Goal: Task Accomplishment & Management: Use online tool/utility

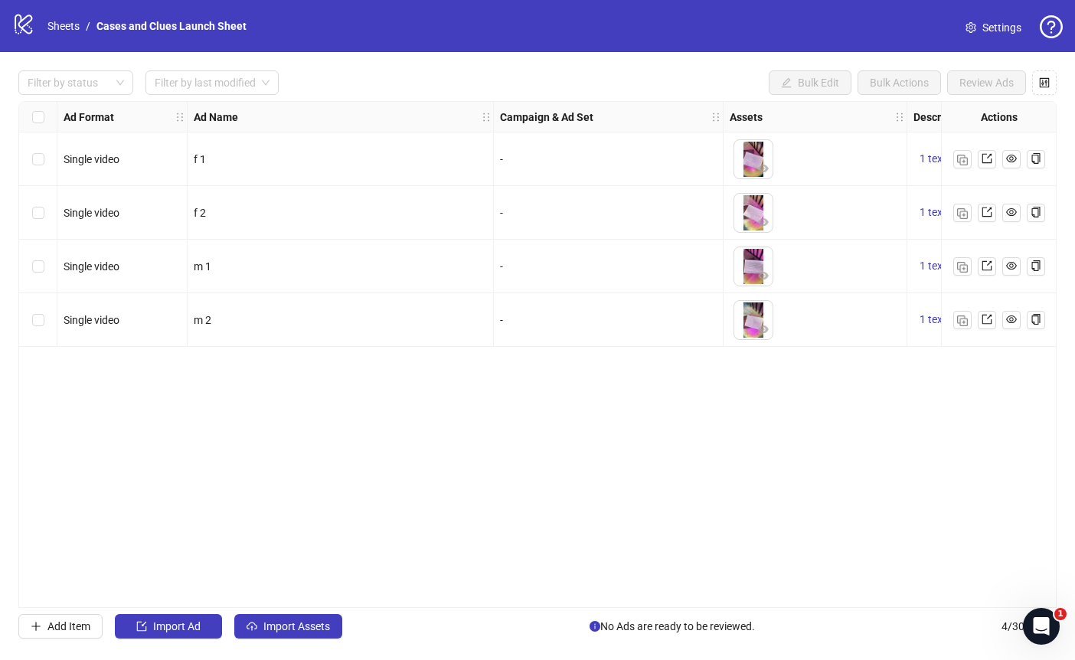
click at [46, 116] on div "Select all rows" at bounding box center [38, 117] width 38 height 31
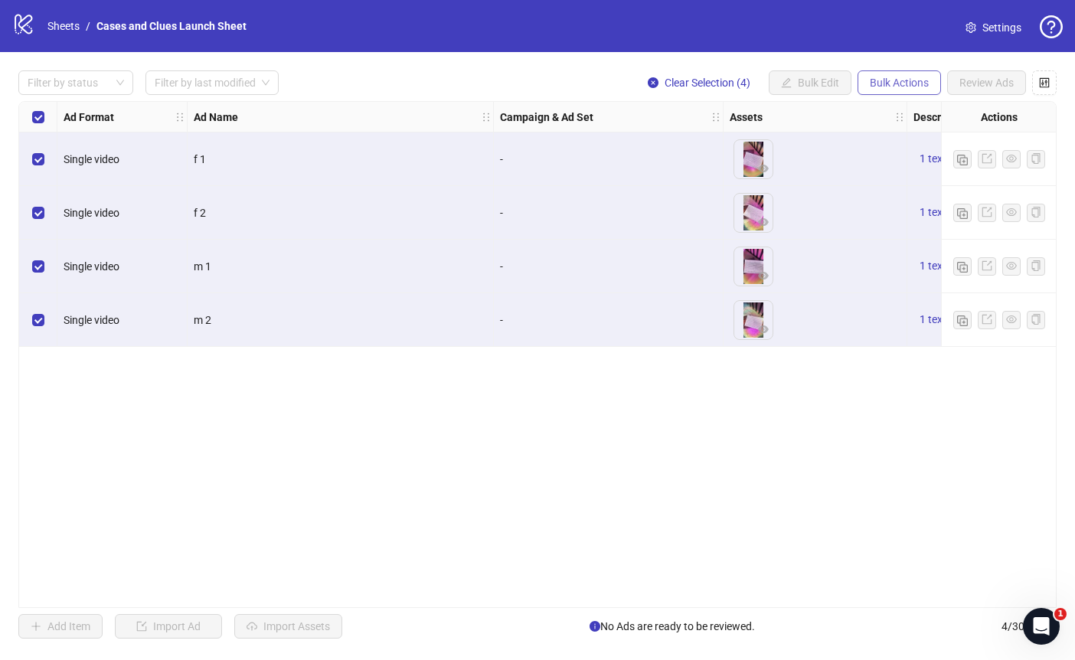
click at [892, 83] on span "Bulk Actions" at bounding box center [899, 83] width 59 height 12
click at [893, 110] on span "Delete" at bounding box center [920, 113] width 105 height 17
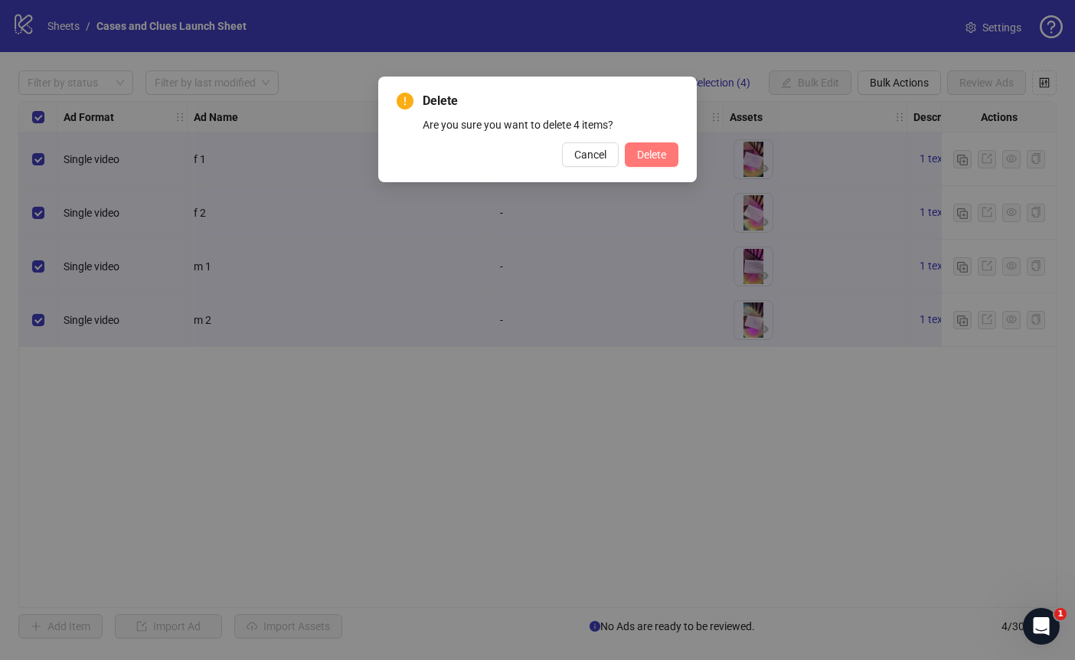
click at [656, 153] on span "Delete" at bounding box center [651, 155] width 29 height 12
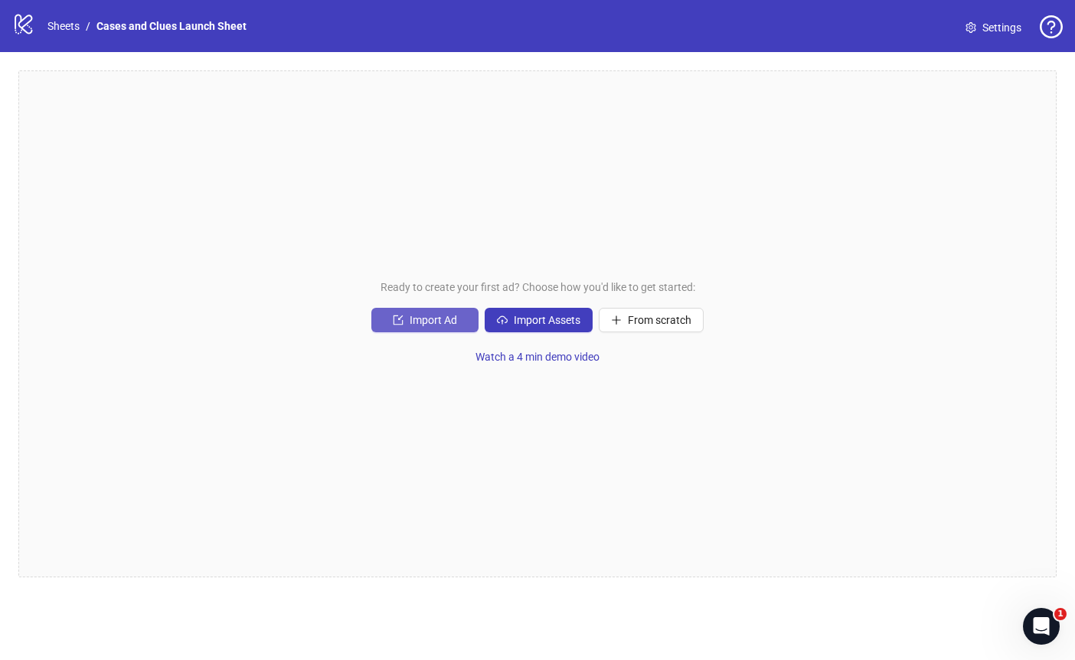
click at [436, 316] on span "Import Ad" at bounding box center [433, 320] width 47 height 12
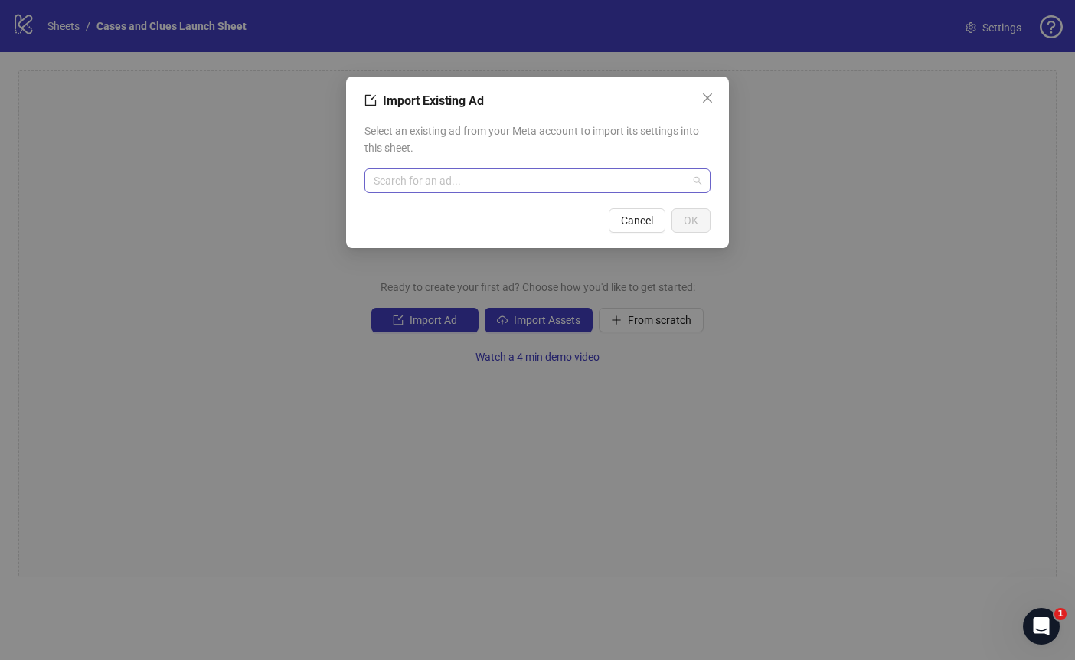
click at [461, 176] on input "search" at bounding box center [531, 180] width 314 height 23
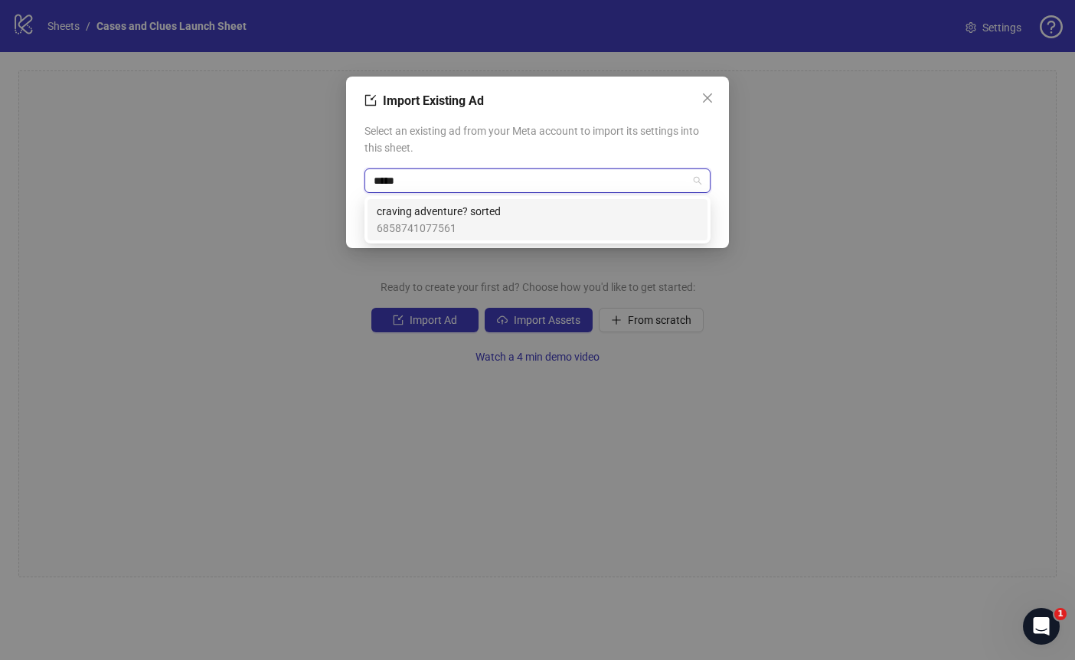
type input "******"
click at [450, 205] on span "craving adventure? sorted" at bounding box center [439, 211] width 124 height 17
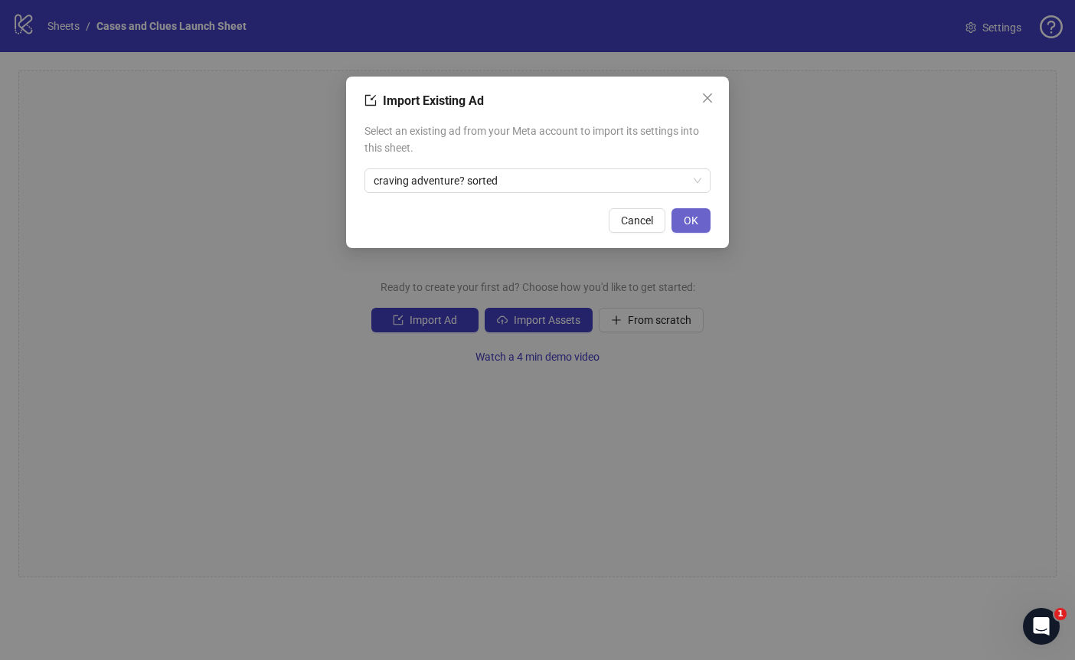
click at [695, 211] on button "OK" at bounding box center [691, 220] width 39 height 25
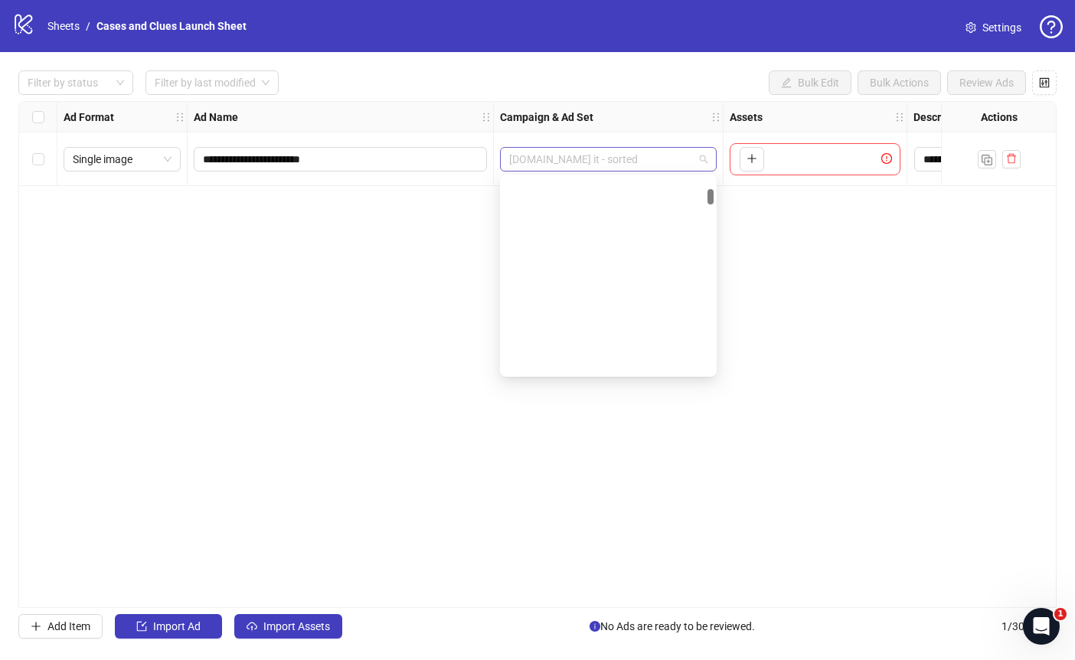
click at [695, 154] on span "[DOMAIN_NAME] it - sorted" at bounding box center [608, 159] width 198 height 23
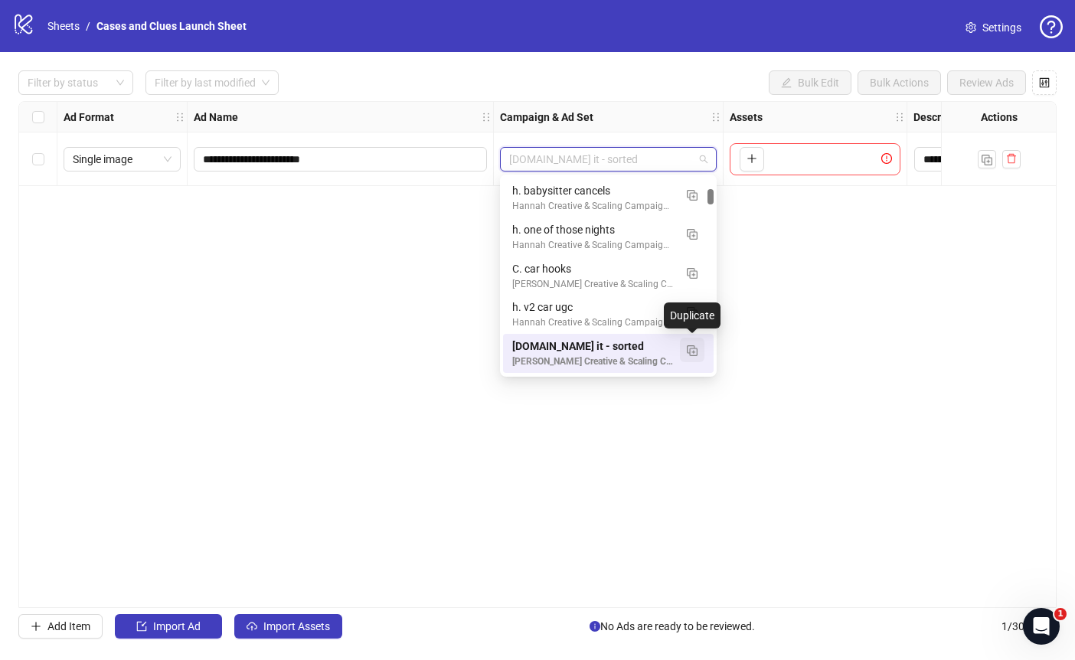
click at [690, 350] on img "button" at bounding box center [692, 350] width 11 height 11
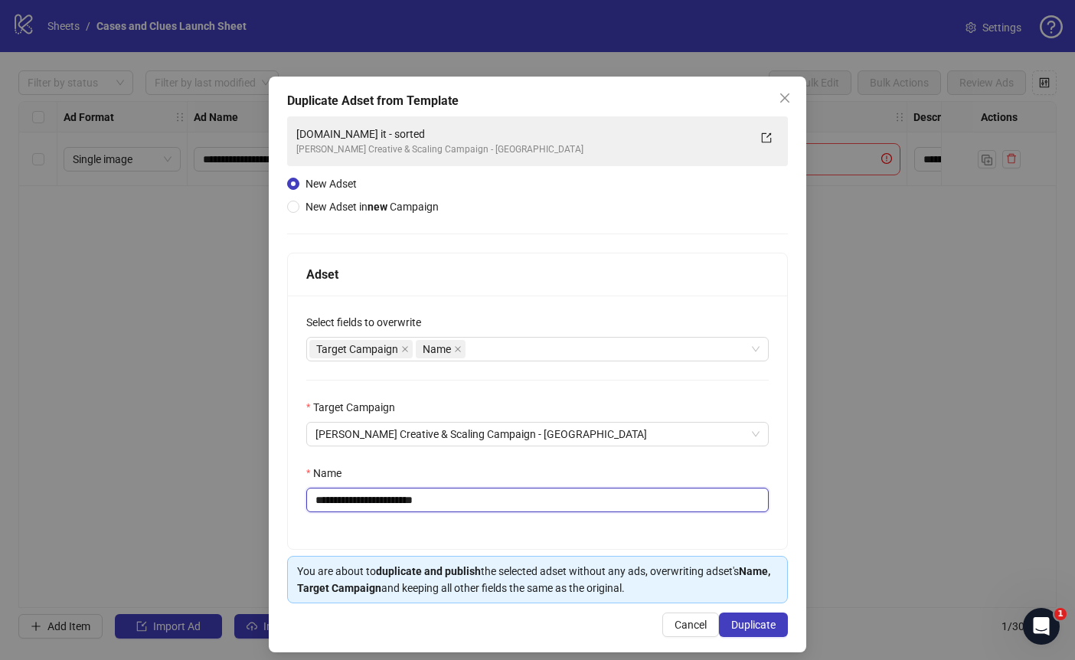
drag, startPoint x: 459, startPoint y: 500, endPoint x: 322, endPoint y: 499, distance: 136.3
click at [322, 499] on input "**********" at bounding box center [537, 500] width 463 height 25
click at [322, 503] on input "**********" at bounding box center [537, 500] width 463 height 25
click at [474, 504] on input "**********" at bounding box center [537, 500] width 463 height 25
type input "**********"
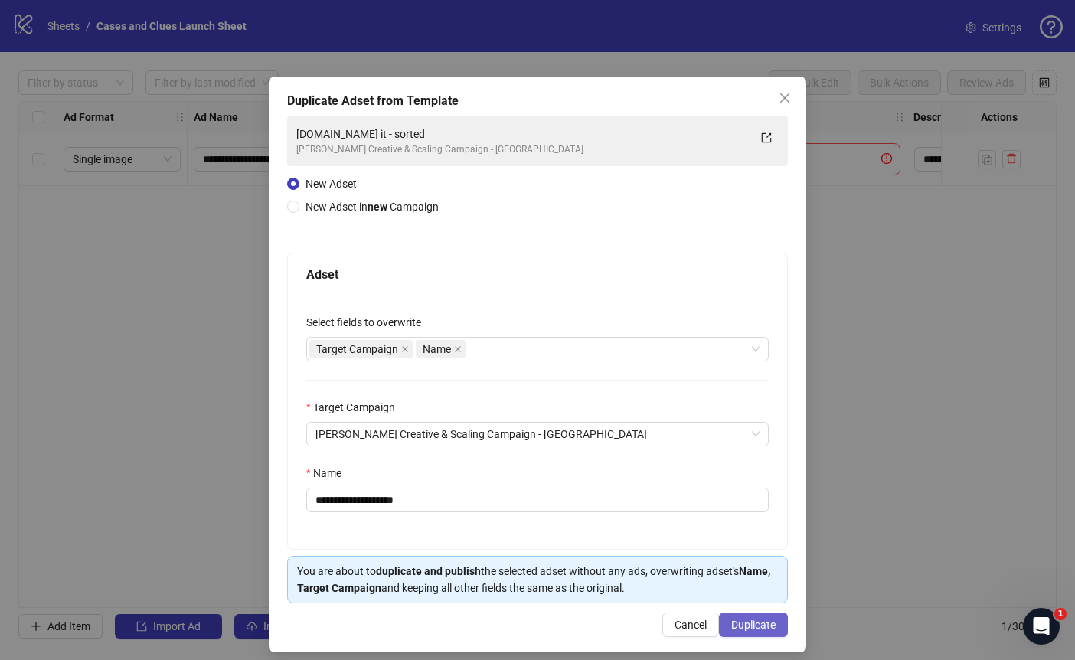
click at [743, 620] on span "Duplicate" at bounding box center [753, 625] width 44 height 12
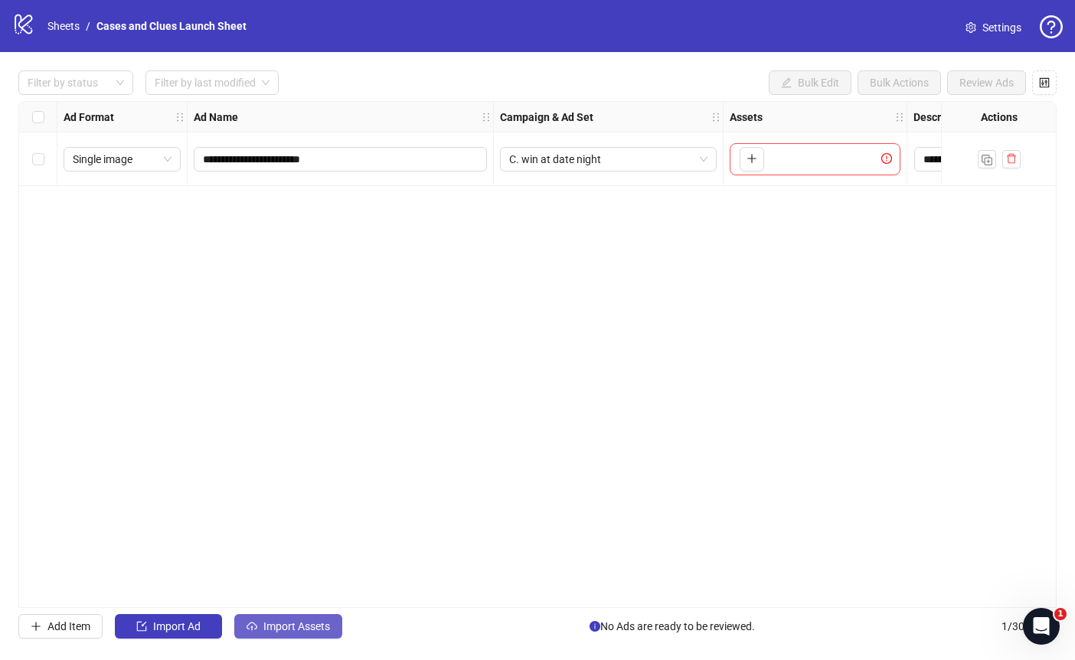
click at [298, 624] on span "Import Assets" at bounding box center [296, 626] width 67 height 12
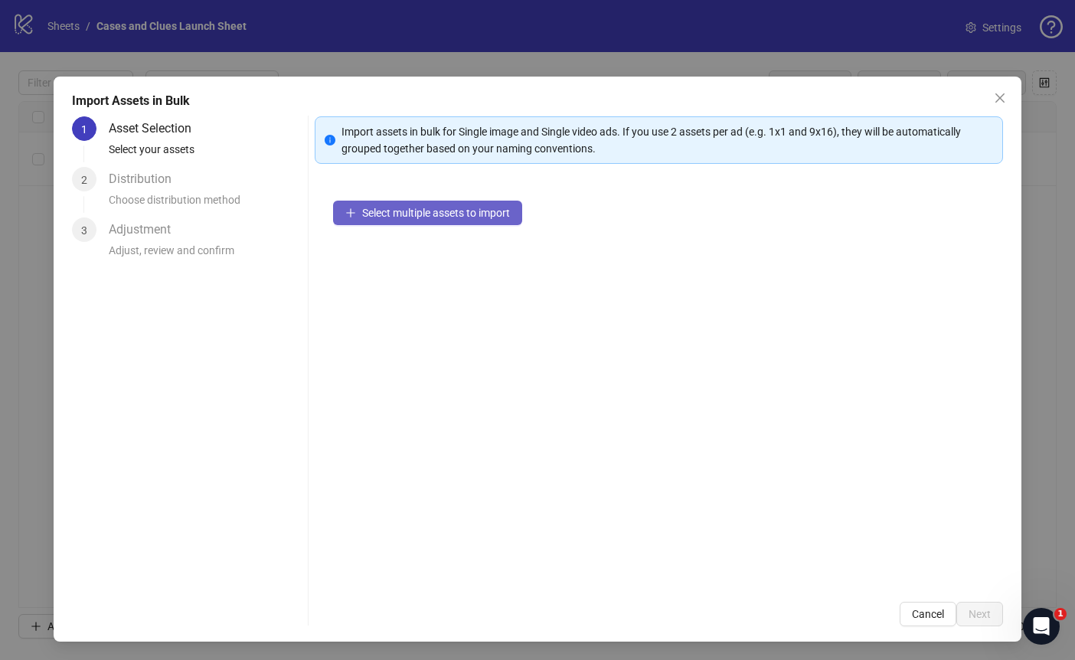
click at [368, 224] on button "Select multiple assets to import" at bounding box center [427, 213] width 189 height 25
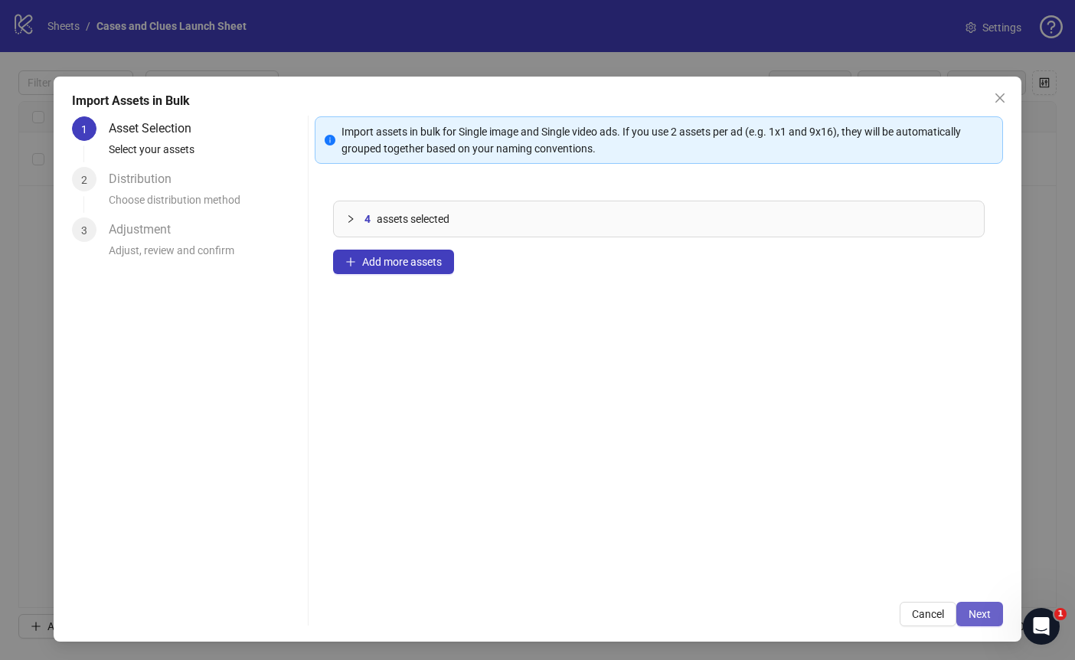
click at [980, 611] on span "Next" at bounding box center [980, 614] width 22 height 12
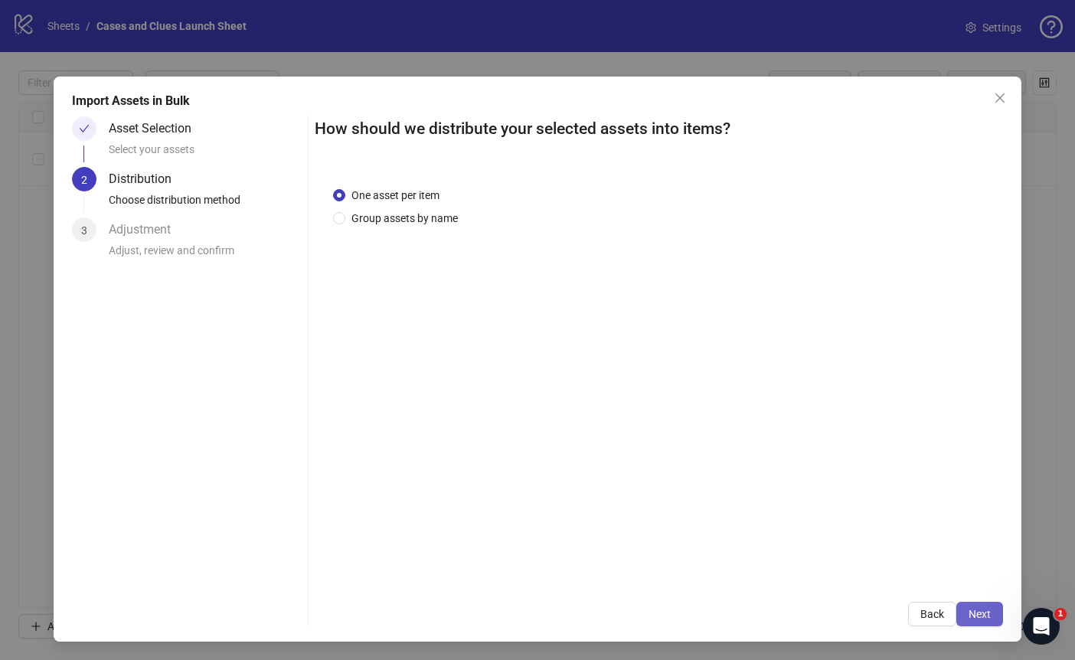
click at [984, 614] on span "Next" at bounding box center [980, 614] width 22 height 12
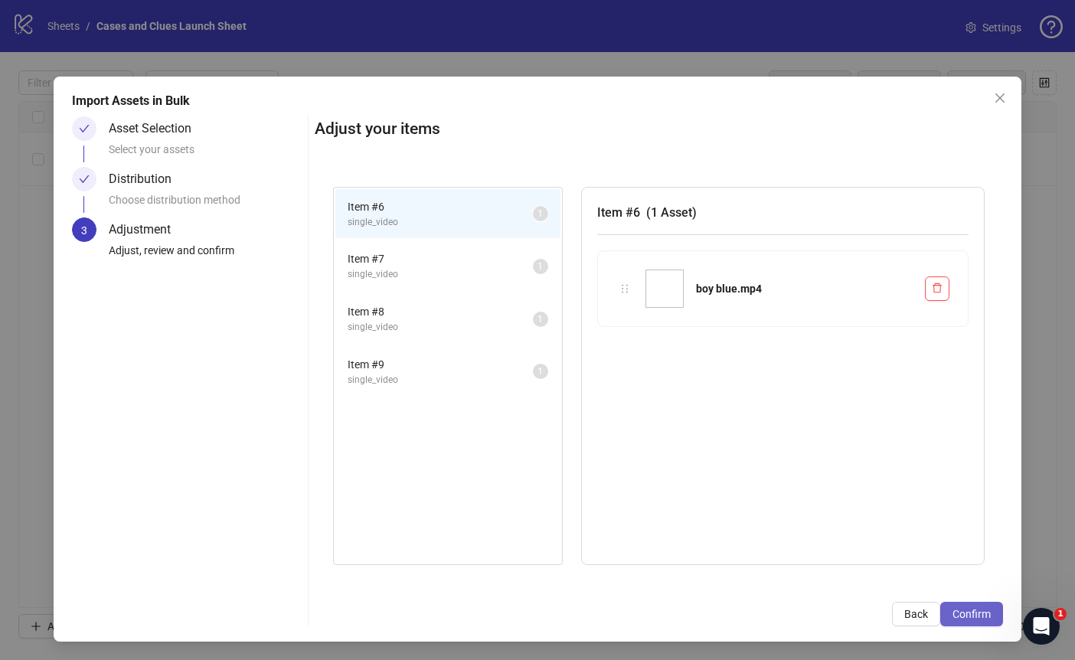
click at [970, 608] on span "Confirm" at bounding box center [972, 614] width 38 height 12
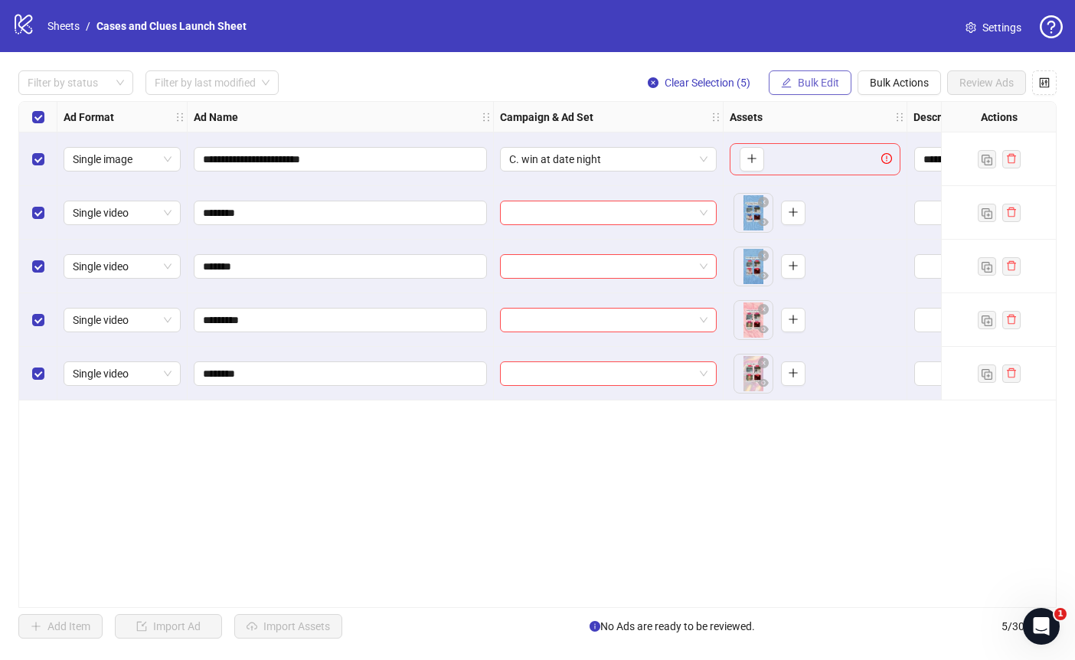
click at [807, 80] on span "Bulk Edit" at bounding box center [818, 83] width 41 height 12
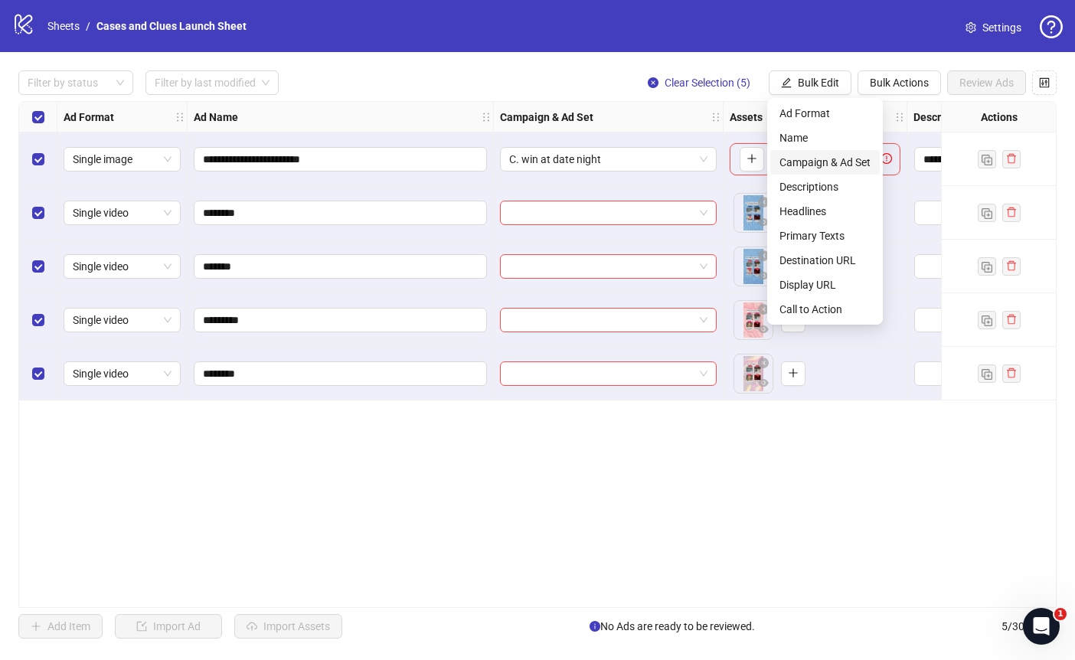
click at [820, 162] on span "Campaign & Ad Set" at bounding box center [825, 162] width 91 height 17
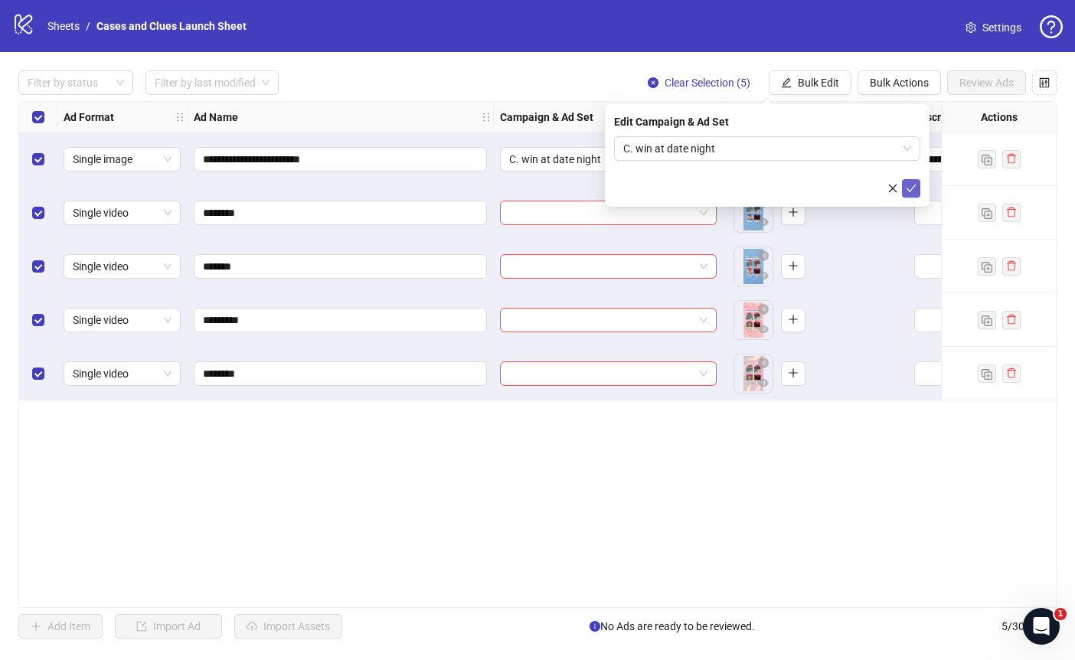
click at [914, 186] on icon "check" at bounding box center [911, 188] width 11 height 11
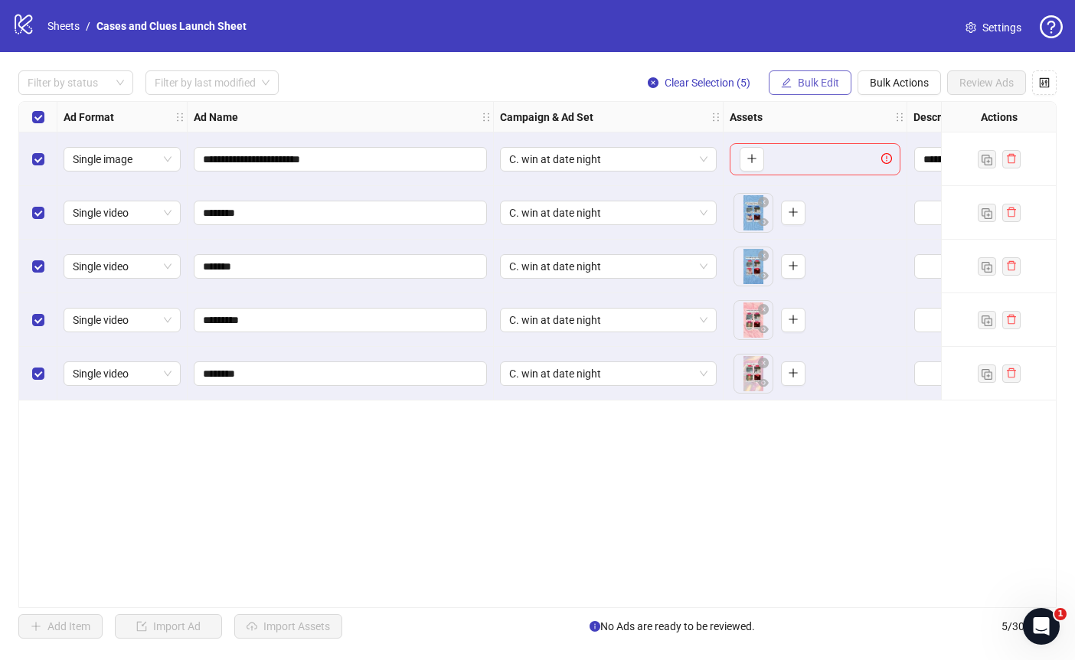
click at [808, 87] on span "Bulk Edit" at bounding box center [818, 83] width 41 height 12
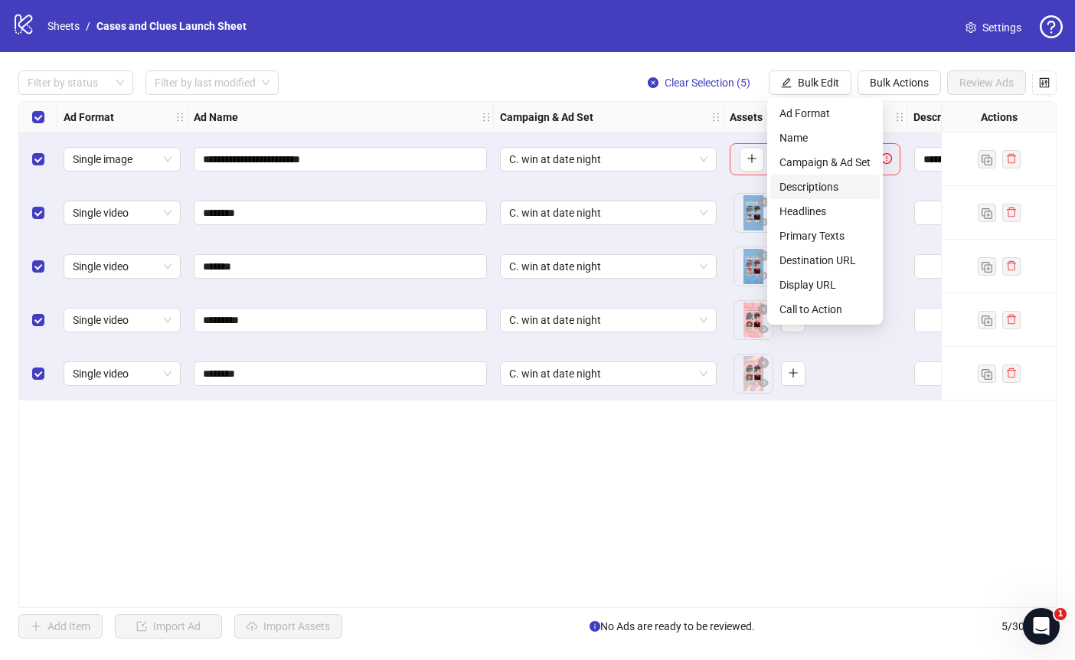
click at [819, 182] on span "Descriptions" at bounding box center [825, 186] width 91 height 17
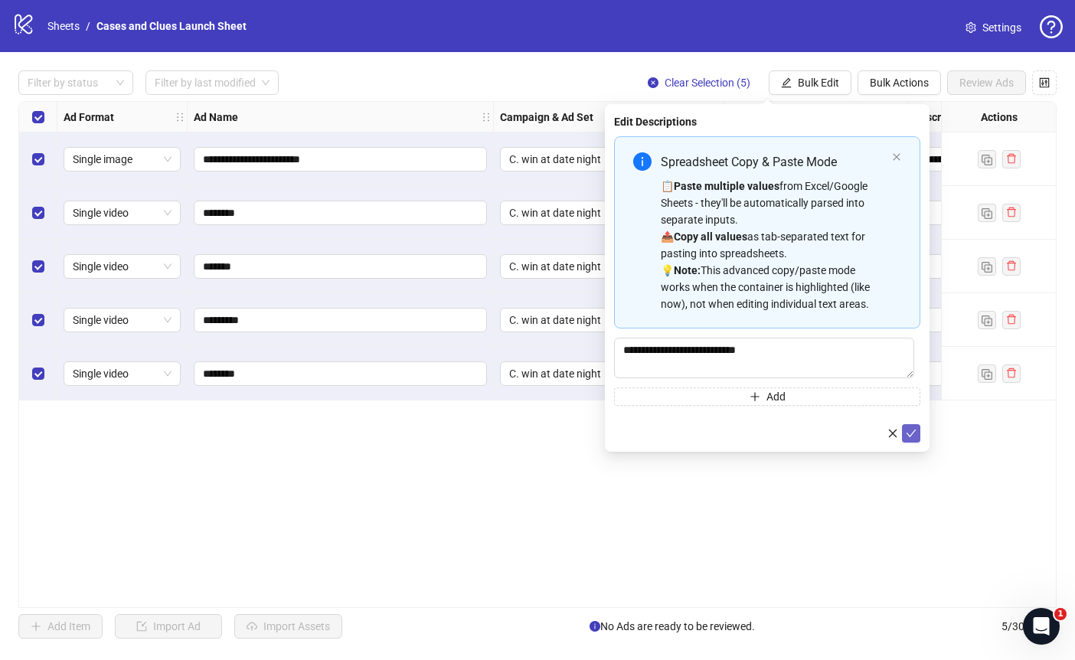
click at [912, 430] on icon "check" at bounding box center [911, 433] width 11 height 11
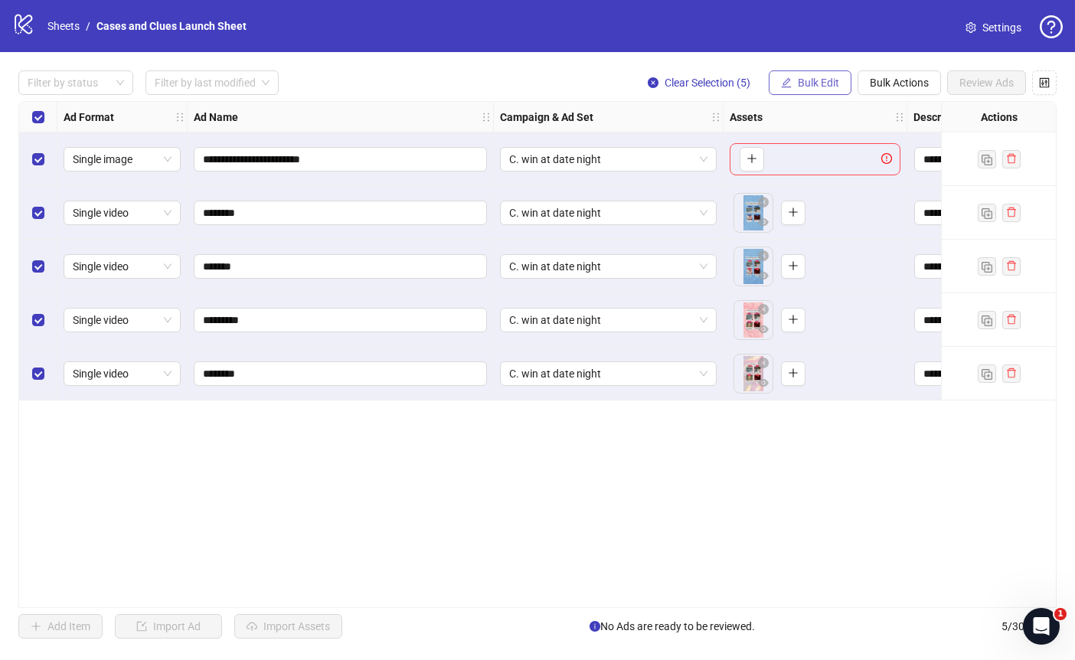
click at [806, 78] on span "Bulk Edit" at bounding box center [818, 83] width 41 height 12
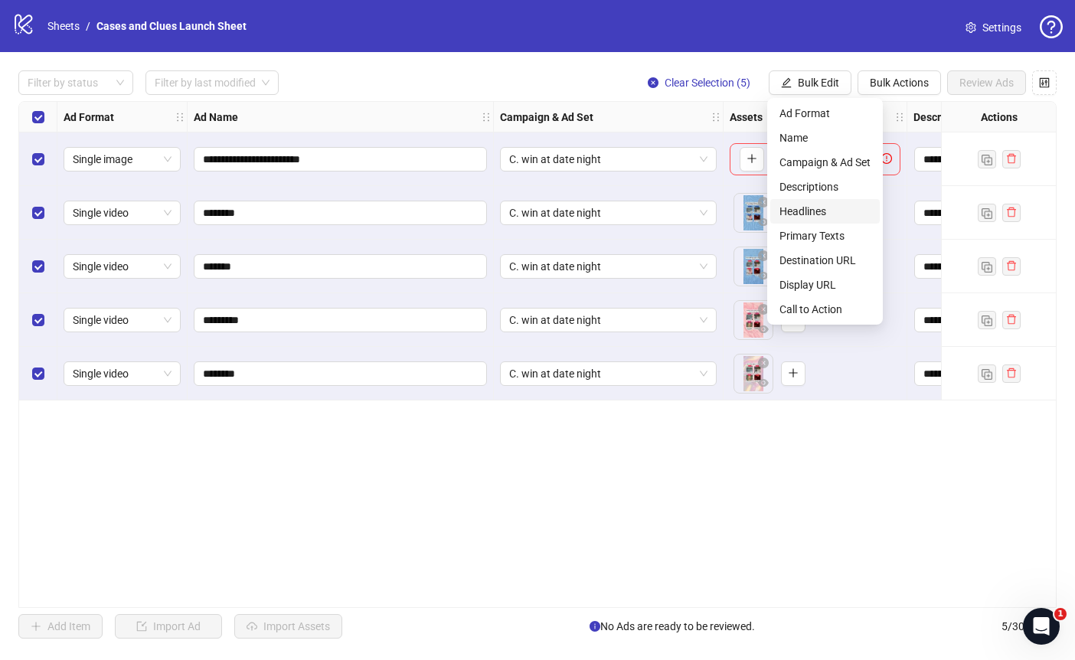
click at [812, 207] on span "Headlines" at bounding box center [825, 211] width 91 height 17
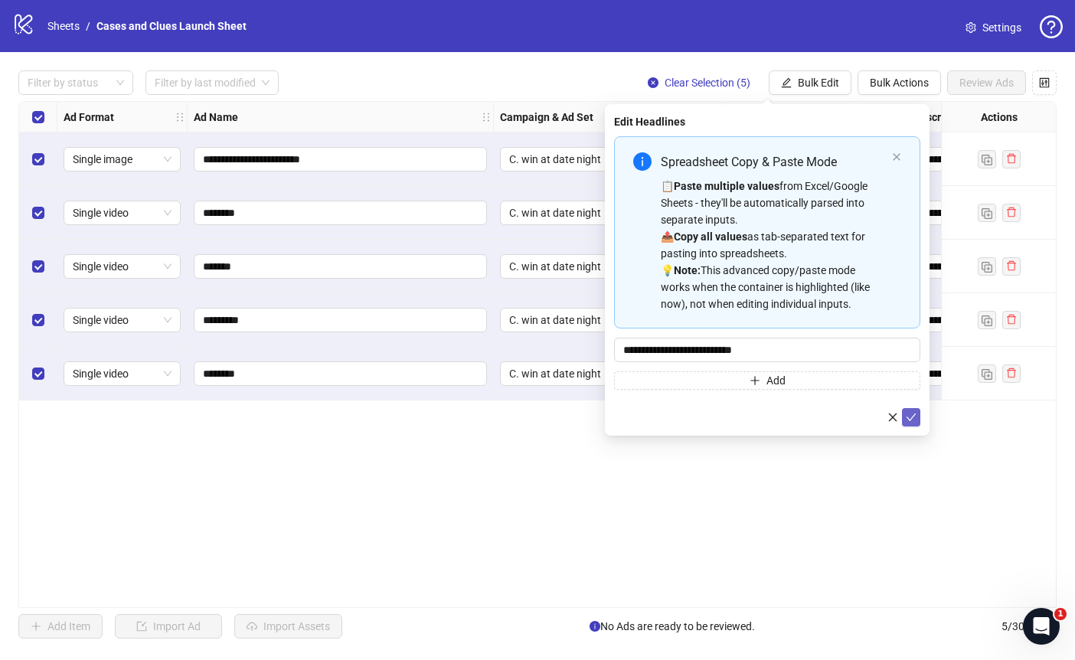
drag, startPoint x: 914, startPoint y: 414, endPoint x: 917, endPoint y: 406, distance: 9.0
click at [914, 414] on icon "check" at bounding box center [912, 418] width 10 height 8
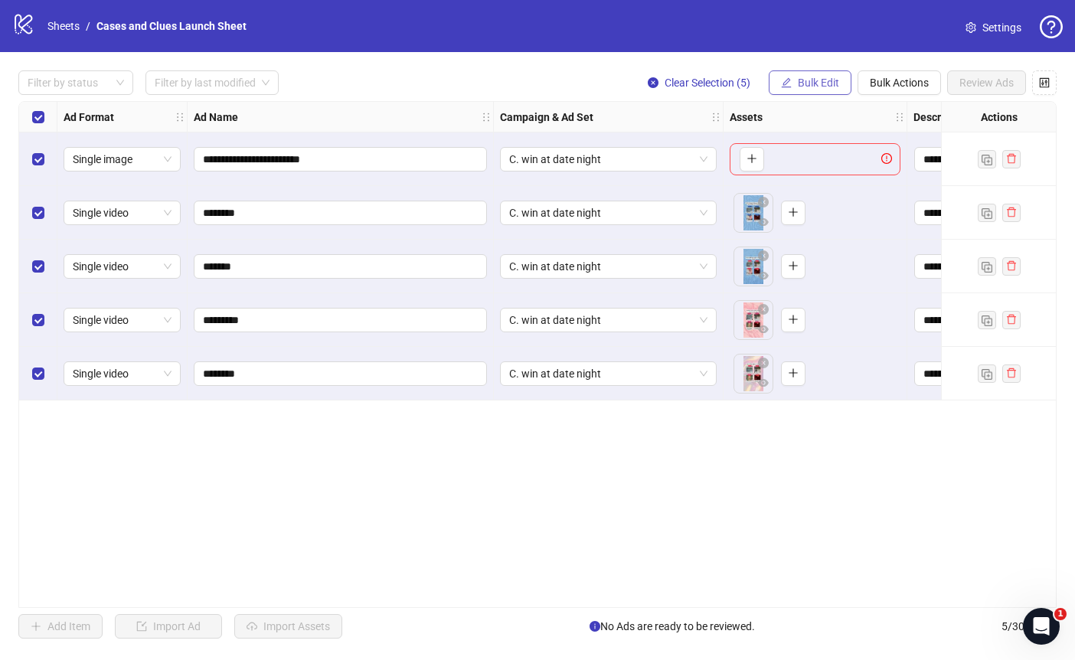
click at [805, 88] on span "Bulk Edit" at bounding box center [818, 83] width 41 height 12
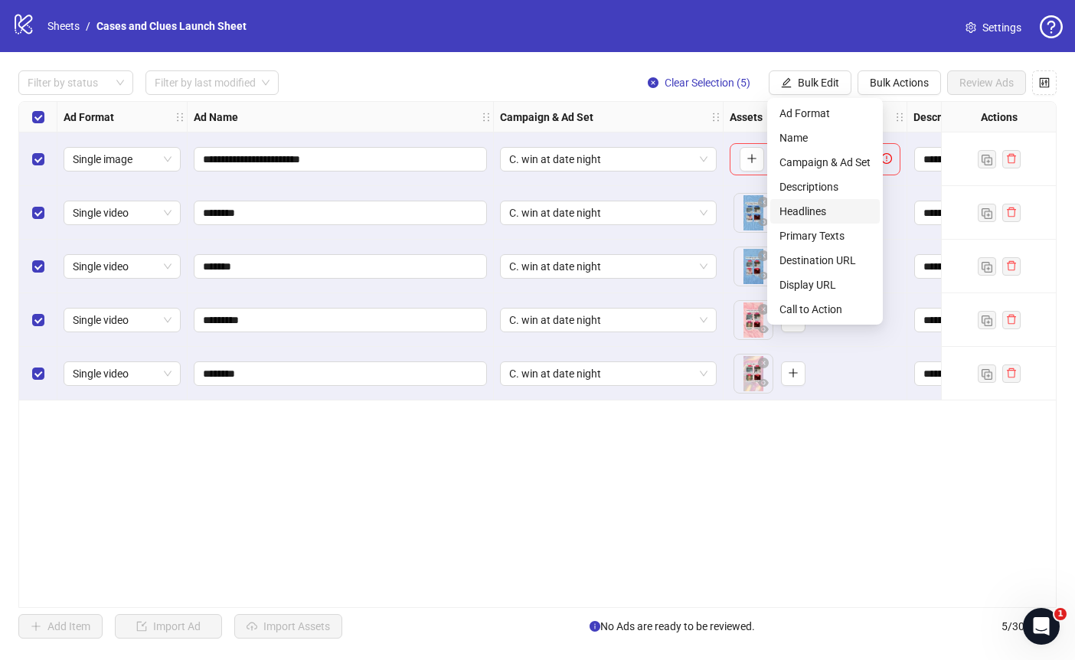
click at [818, 208] on span "Headlines" at bounding box center [825, 211] width 91 height 17
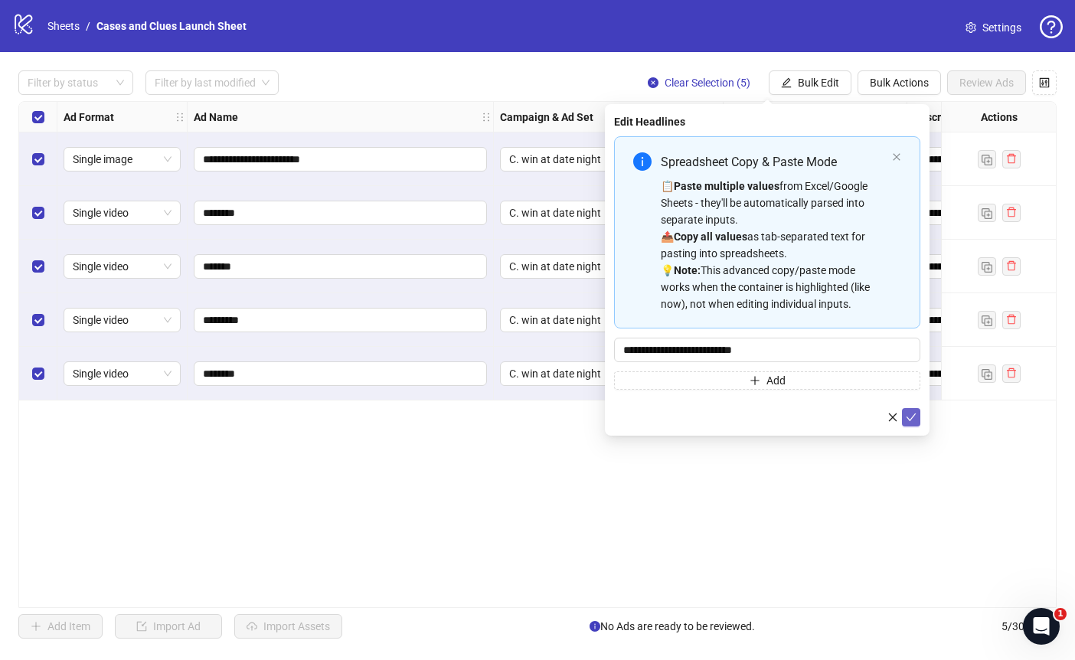
click at [910, 417] on icon "check" at bounding box center [911, 417] width 11 height 11
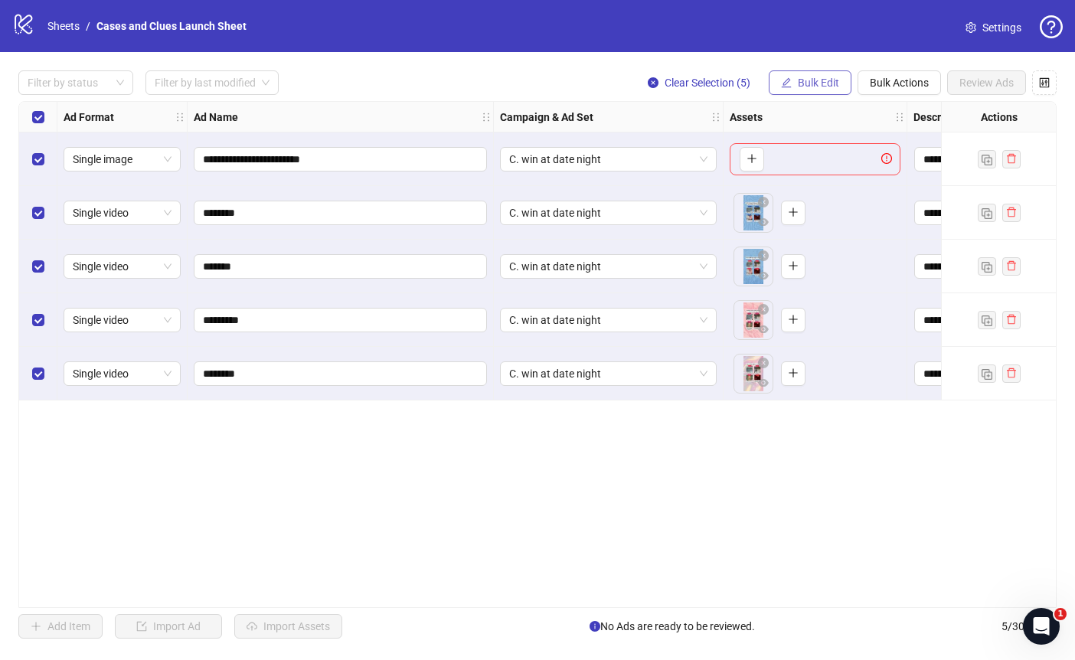
click at [822, 87] on span "Bulk Edit" at bounding box center [818, 83] width 41 height 12
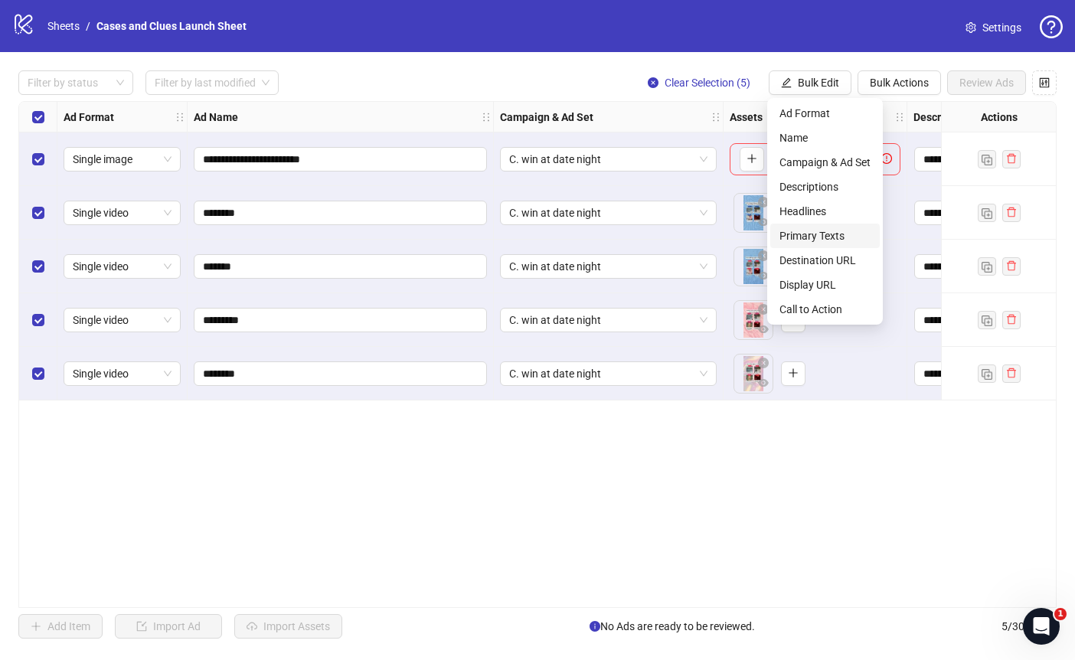
click at [817, 236] on span "Primary Texts" at bounding box center [825, 235] width 91 height 17
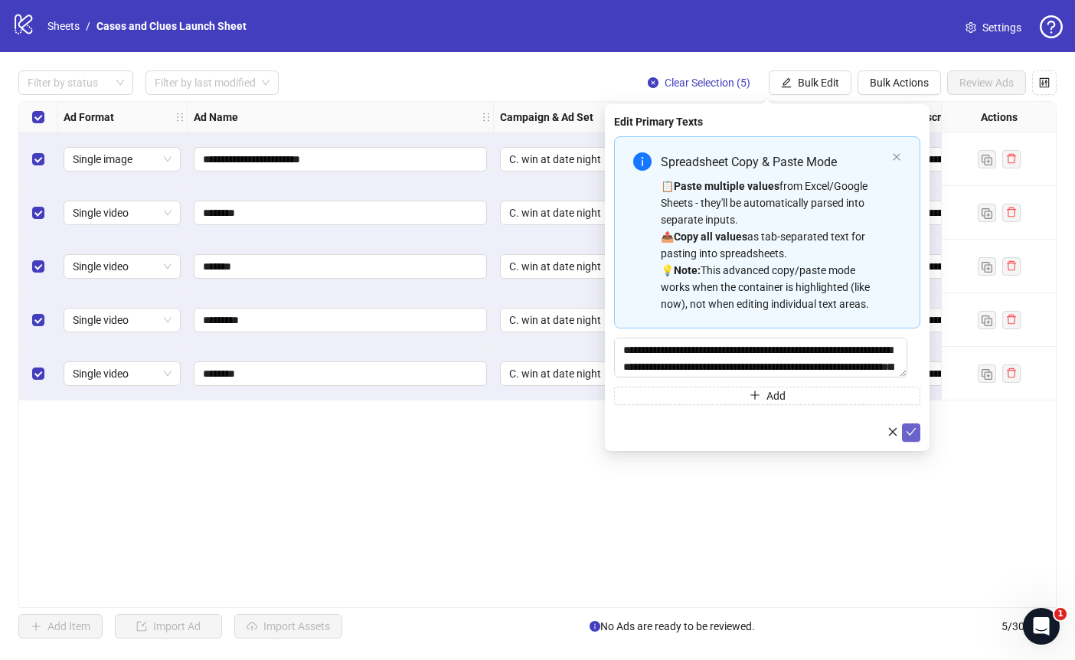
click at [912, 436] on icon "check" at bounding box center [911, 432] width 11 height 11
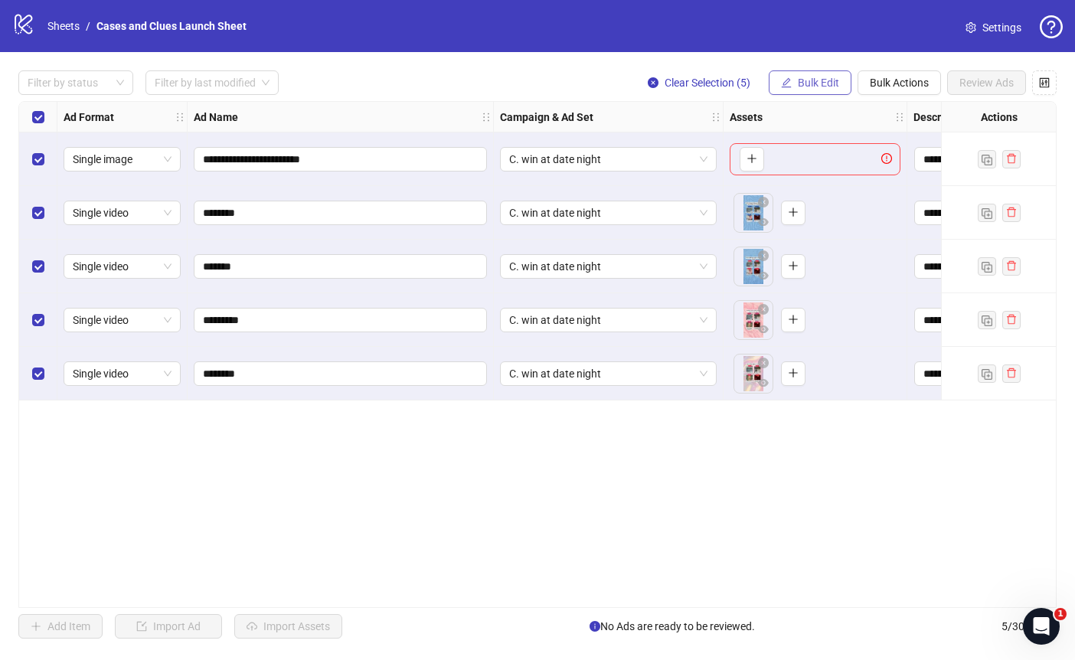
click at [799, 89] on button "Bulk Edit" at bounding box center [810, 82] width 83 height 25
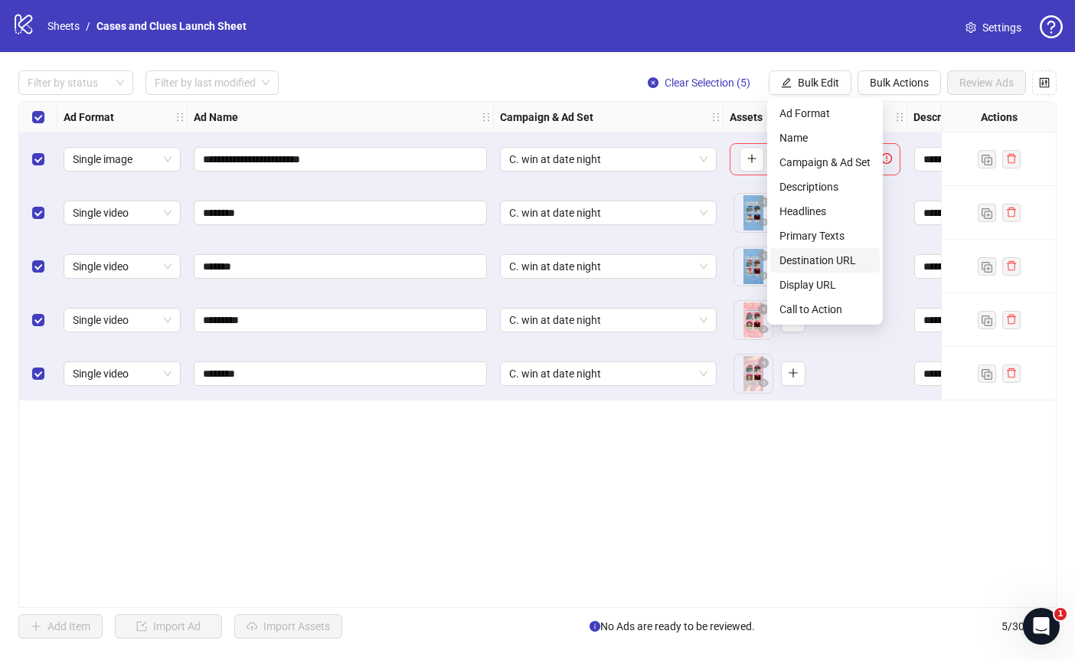
click at [816, 254] on span "Destination URL" at bounding box center [825, 260] width 91 height 17
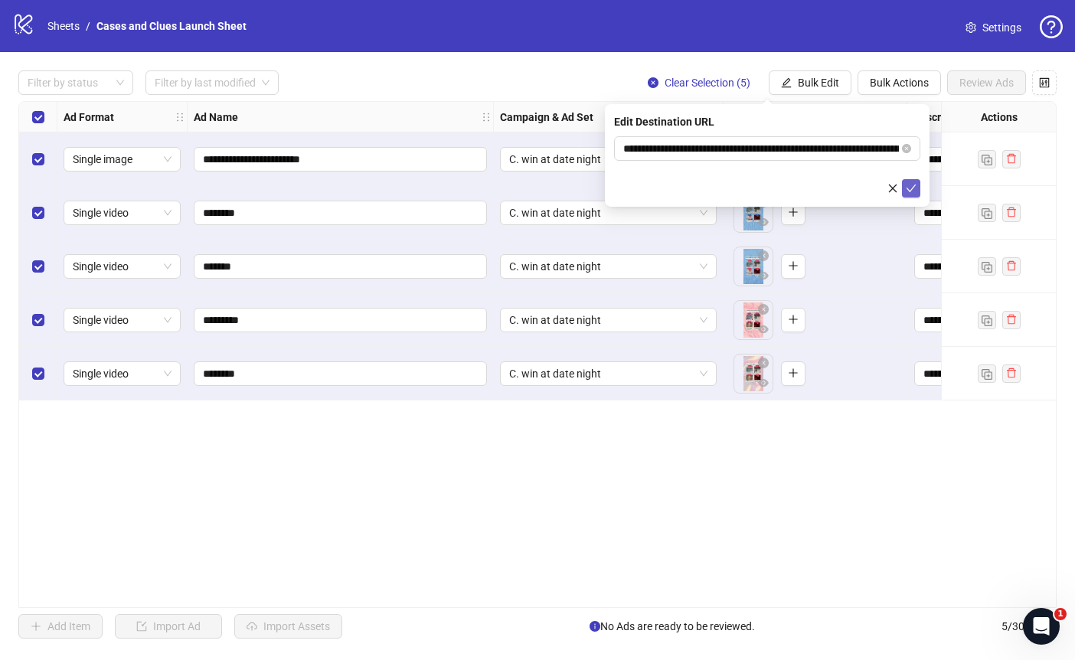
click at [906, 185] on icon "check" at bounding box center [911, 188] width 11 height 11
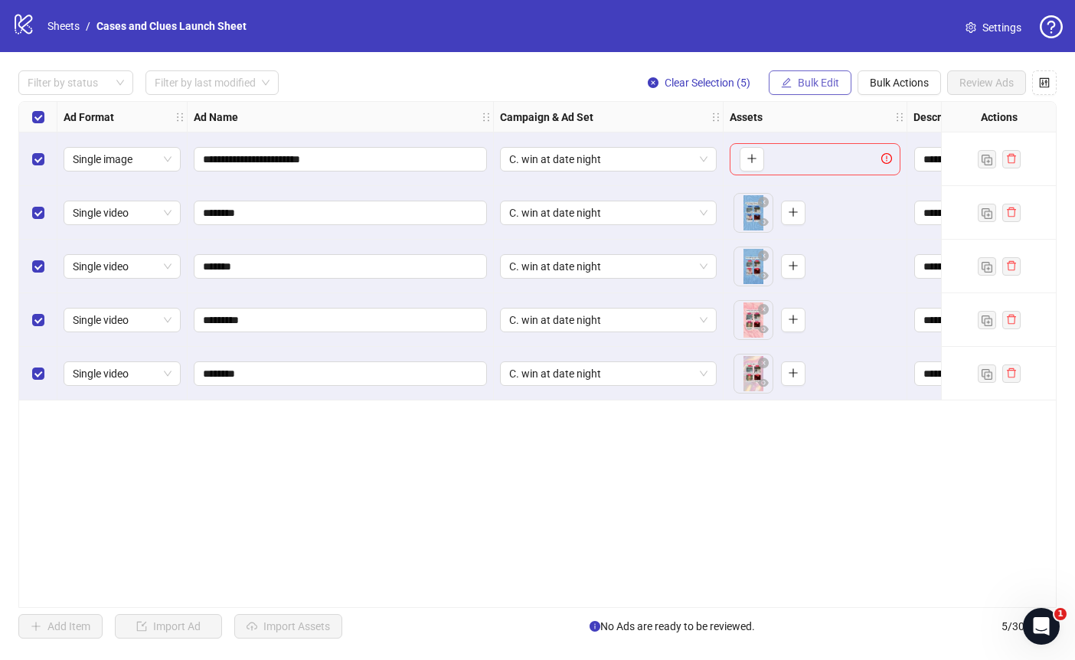
click at [819, 86] on span "Bulk Edit" at bounding box center [818, 83] width 41 height 12
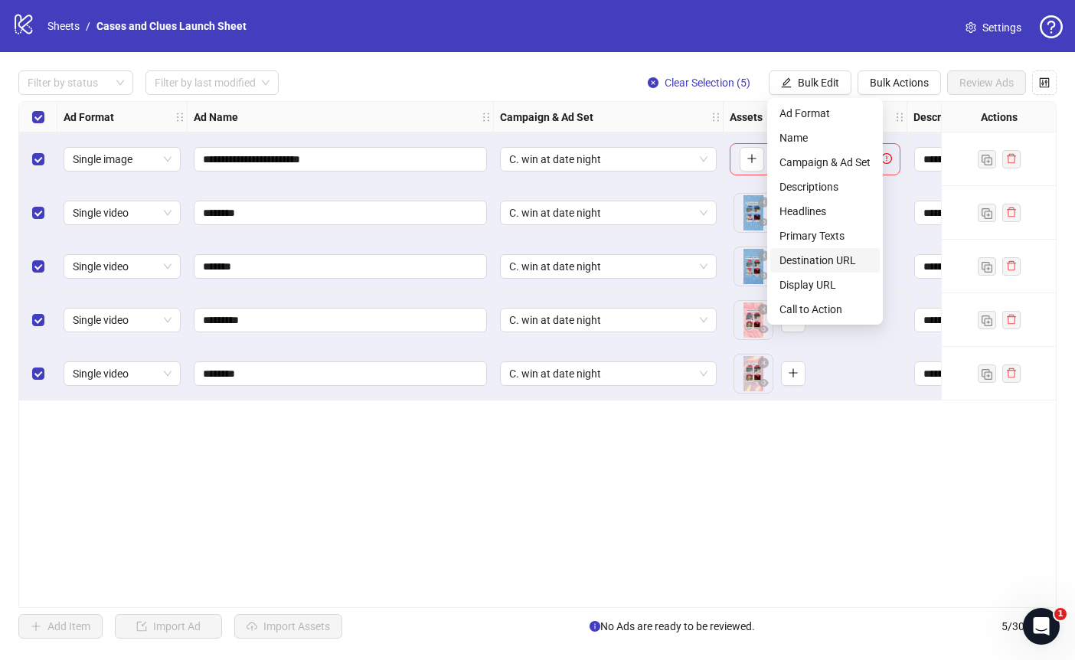
drag, startPoint x: 803, startPoint y: 261, endPoint x: 808, endPoint y: 254, distance: 8.9
click at [803, 260] on span "Destination URL" at bounding box center [825, 260] width 91 height 17
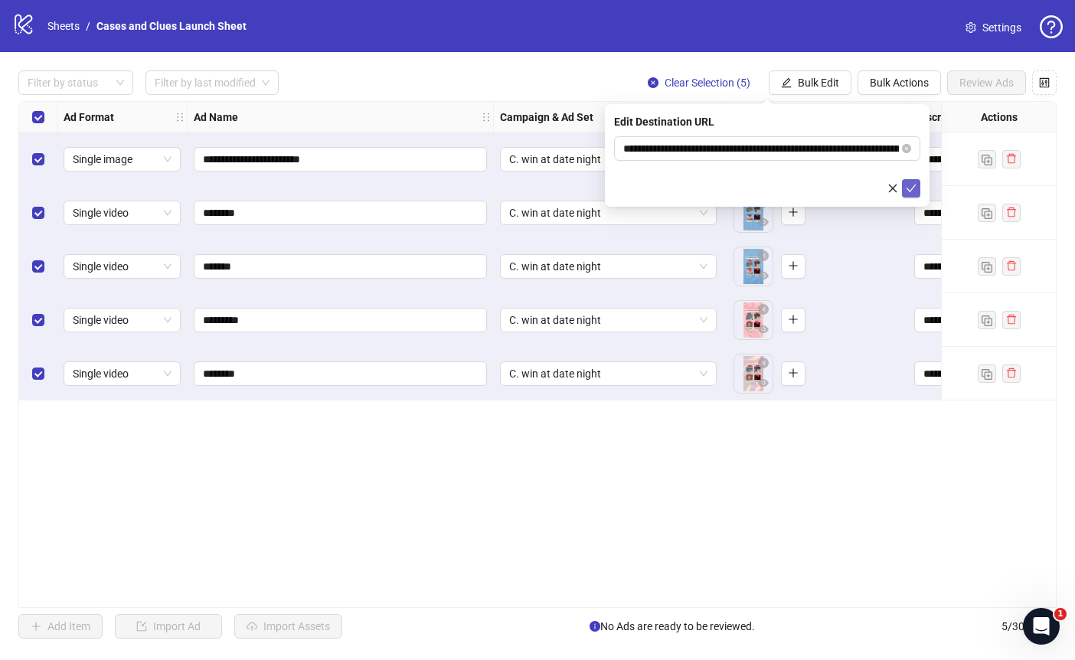
click at [916, 183] on icon "check" at bounding box center [911, 188] width 11 height 11
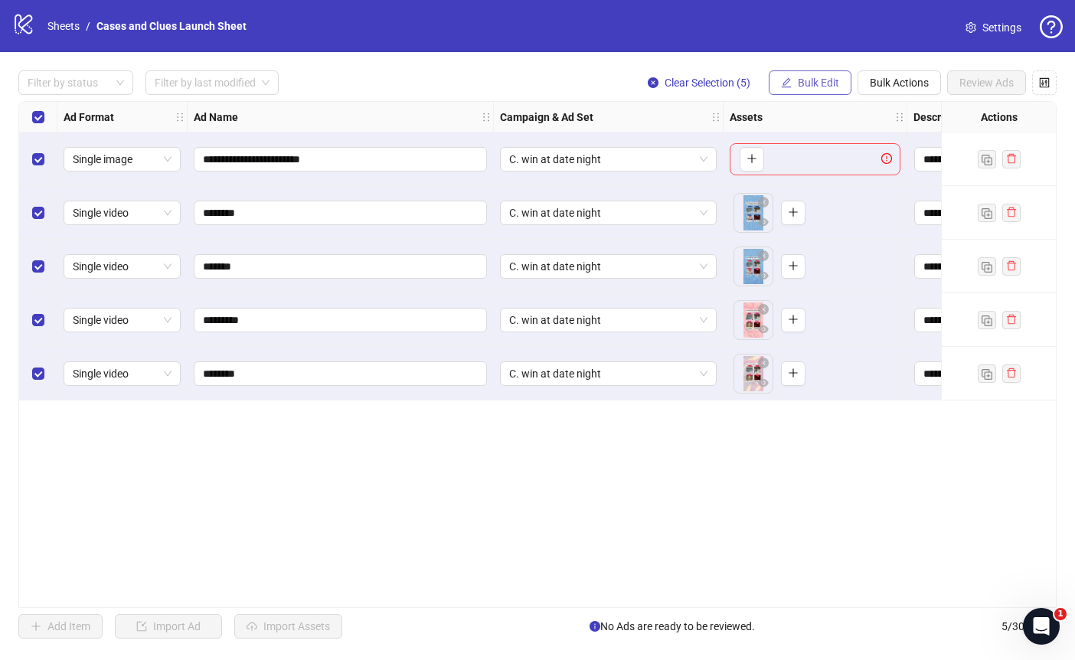
click at [814, 78] on span "Bulk Edit" at bounding box center [818, 83] width 41 height 12
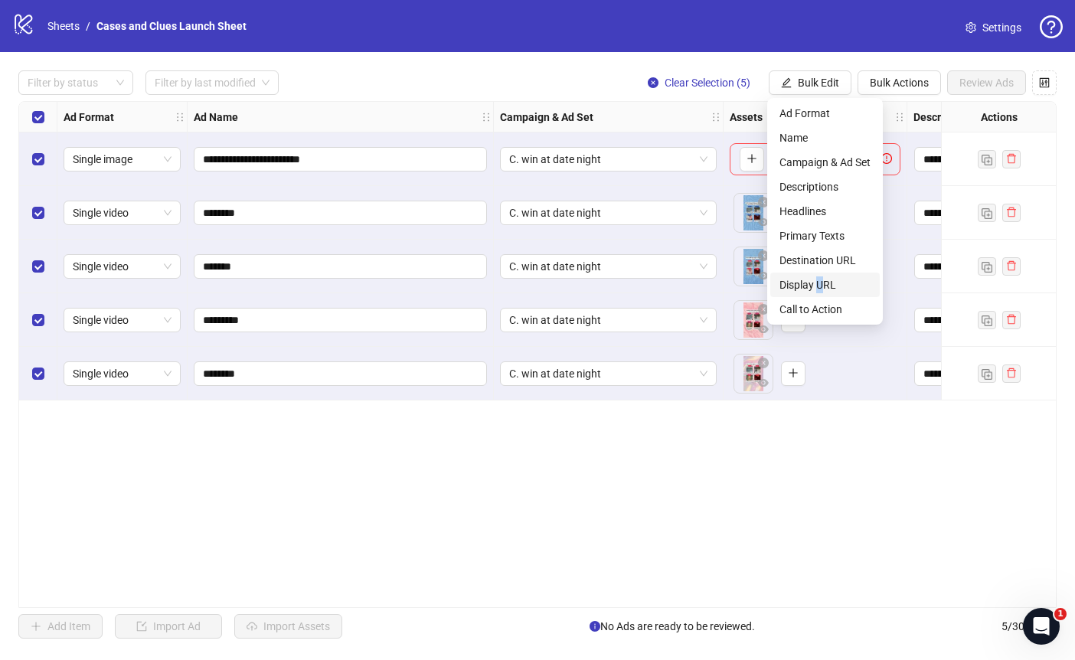
click at [820, 280] on span "Display URL" at bounding box center [825, 284] width 91 height 17
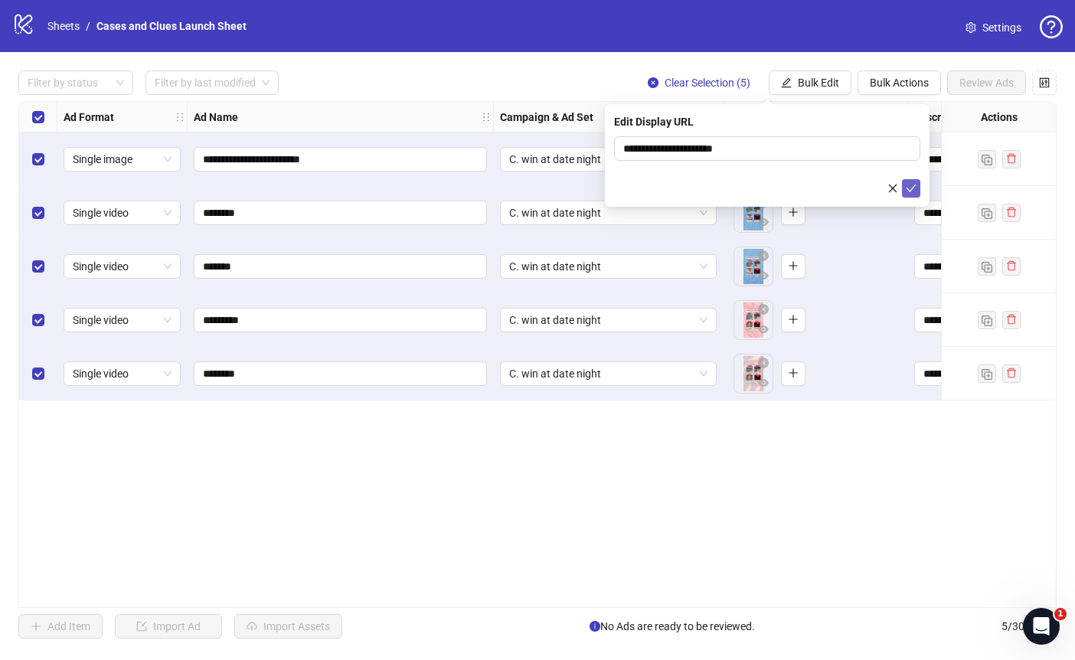
click at [910, 187] on icon "check" at bounding box center [911, 188] width 11 height 11
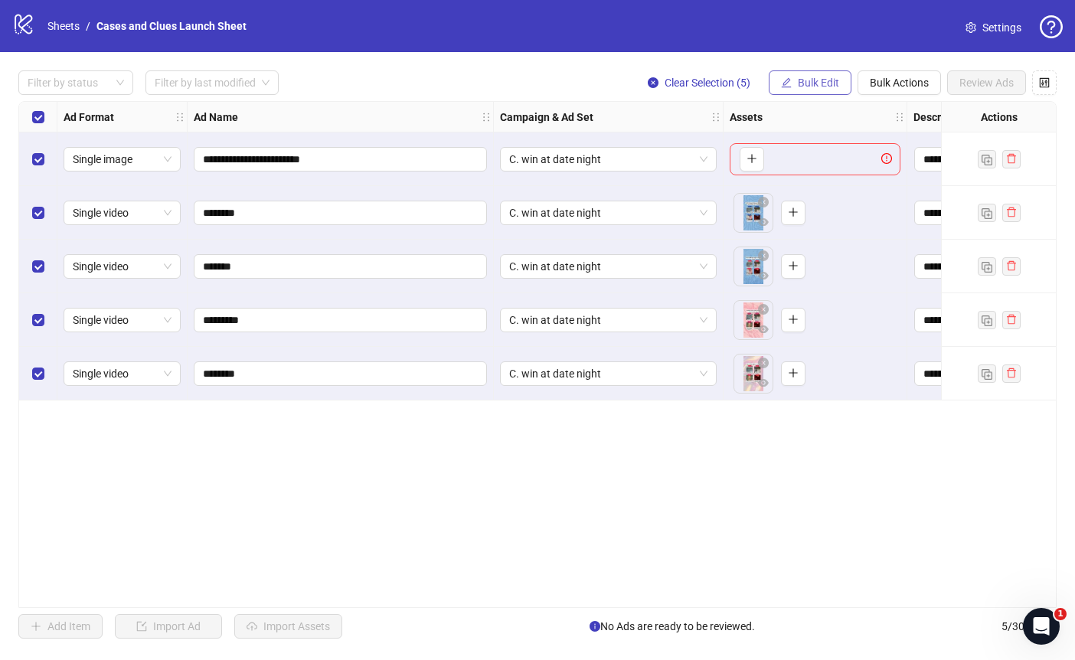
click at [807, 84] on span "Bulk Edit" at bounding box center [818, 83] width 41 height 12
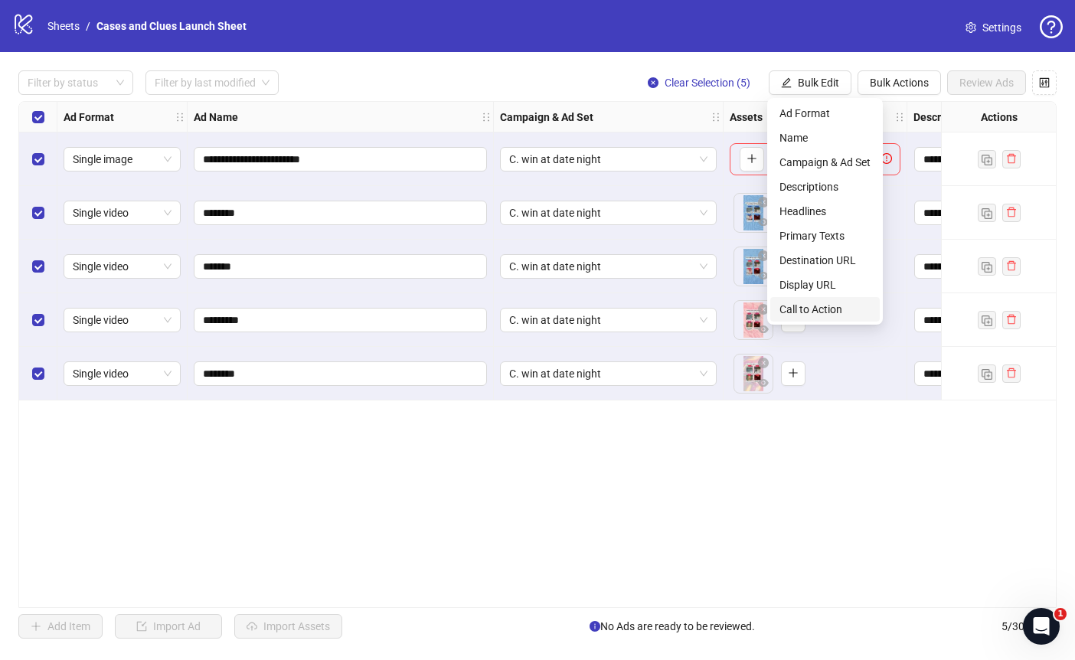
click at [813, 303] on span "Call to Action" at bounding box center [825, 309] width 91 height 17
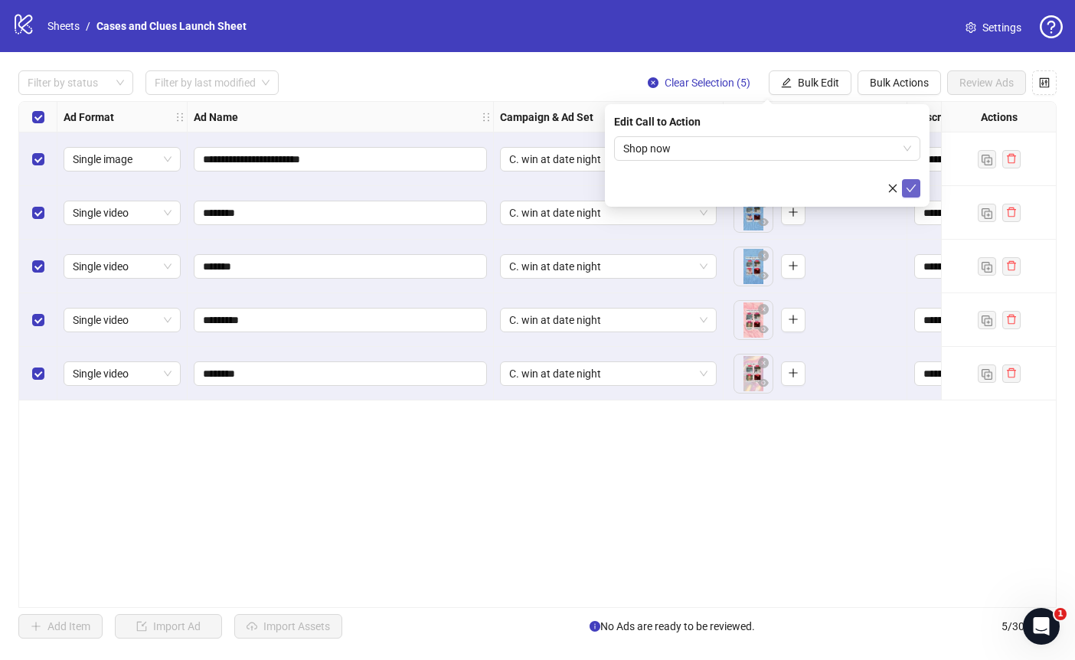
click at [909, 183] on icon "check" at bounding box center [911, 188] width 11 height 11
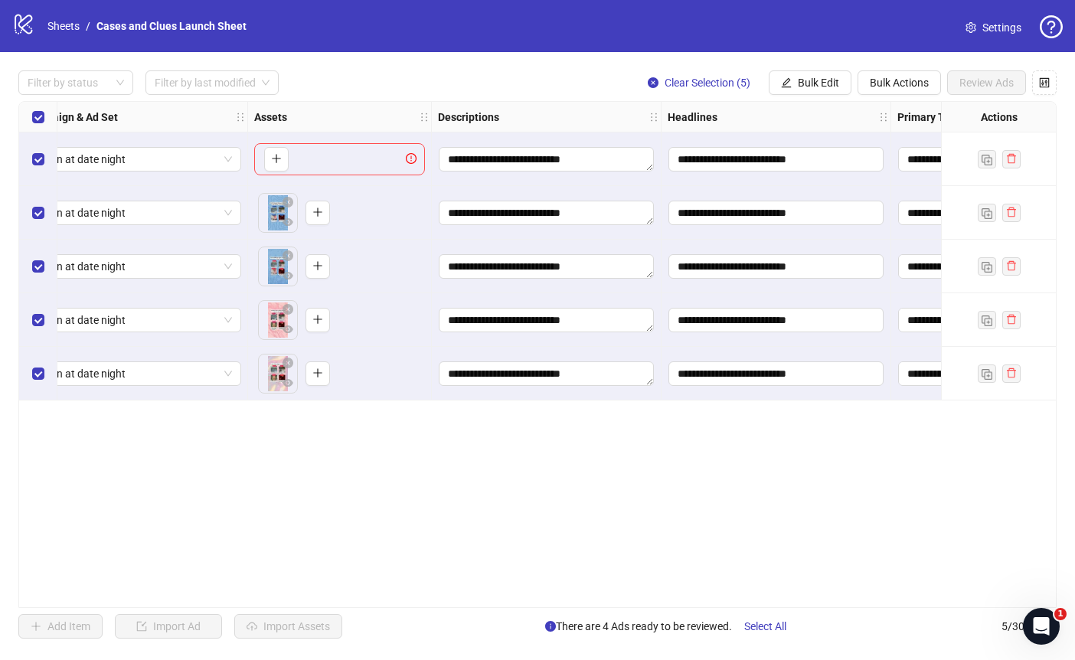
scroll to position [0, 0]
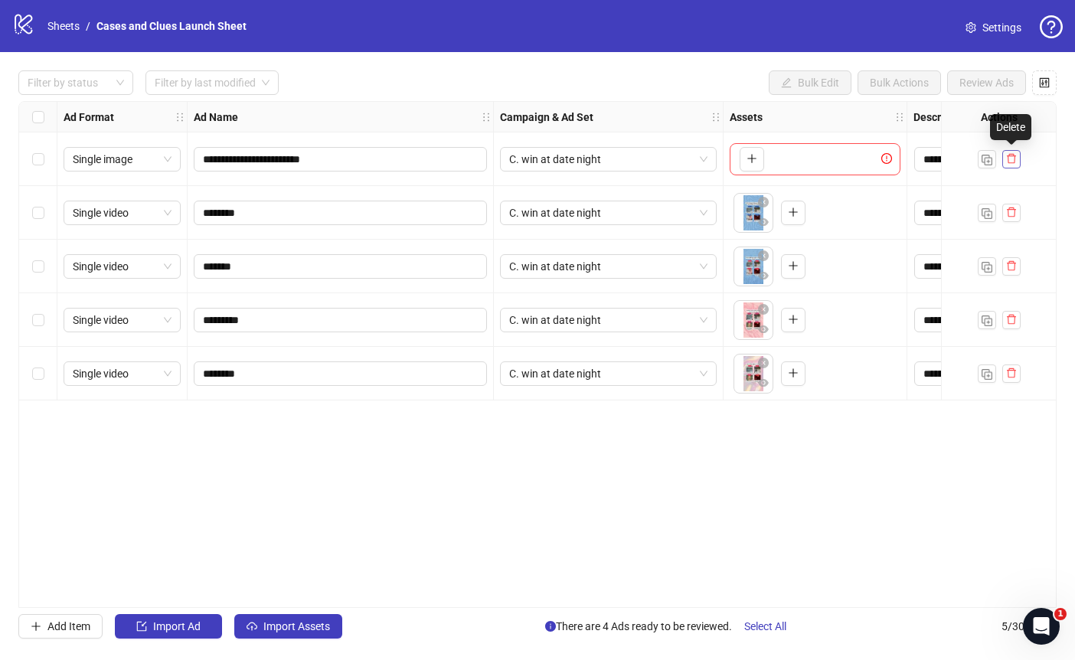
click at [1011, 157] on icon "delete" at bounding box center [1011, 158] width 11 height 11
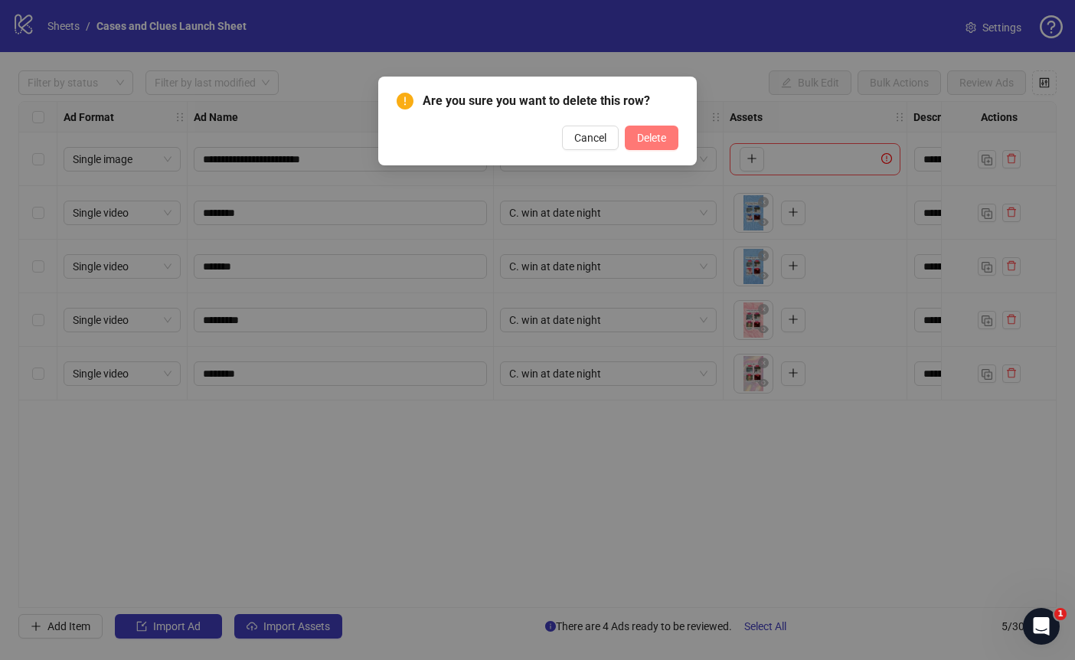
click at [649, 132] on span "Delete" at bounding box center [651, 138] width 29 height 12
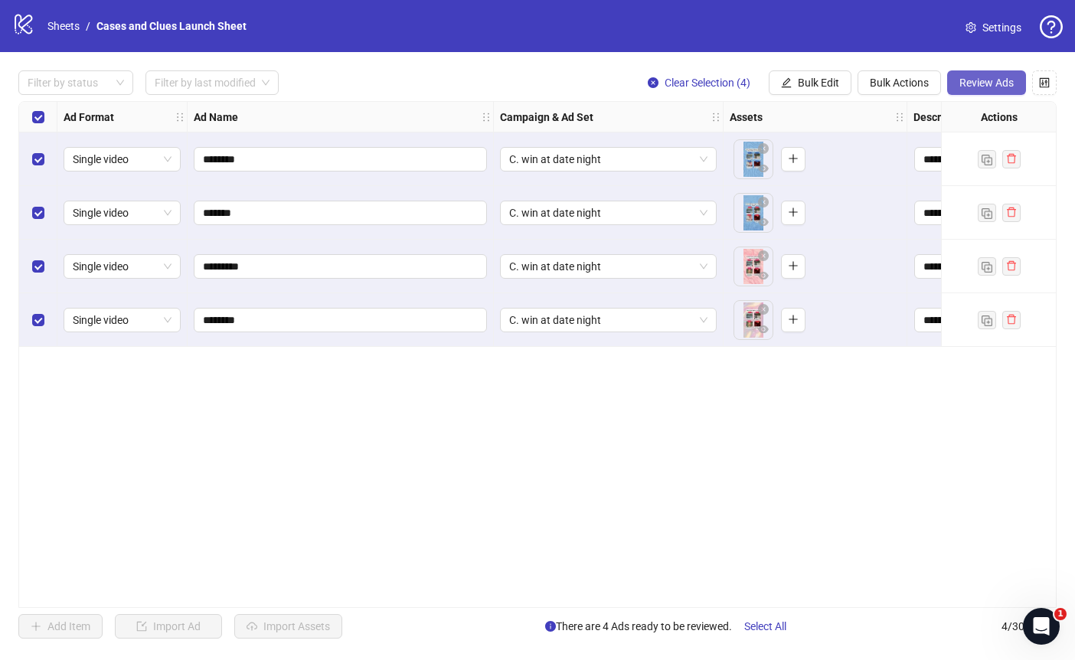
click at [971, 80] on span "Review Ads" at bounding box center [987, 83] width 54 height 12
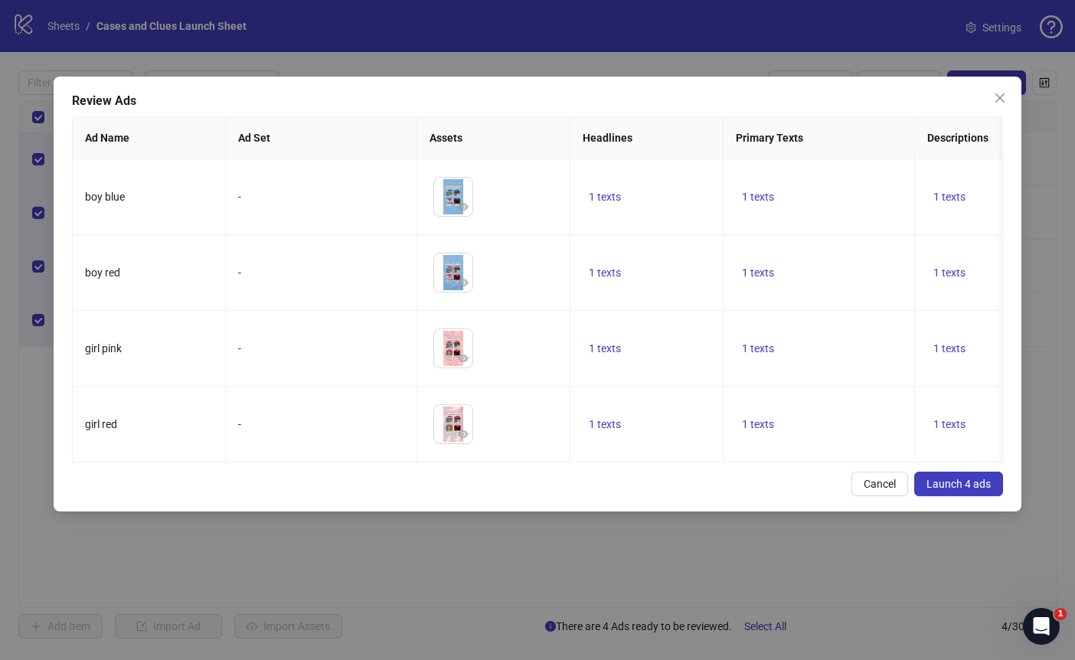
click at [974, 490] on span "Launch 4 ads" at bounding box center [959, 484] width 64 height 12
